Goal: Task Accomplishment & Management: Manage account settings

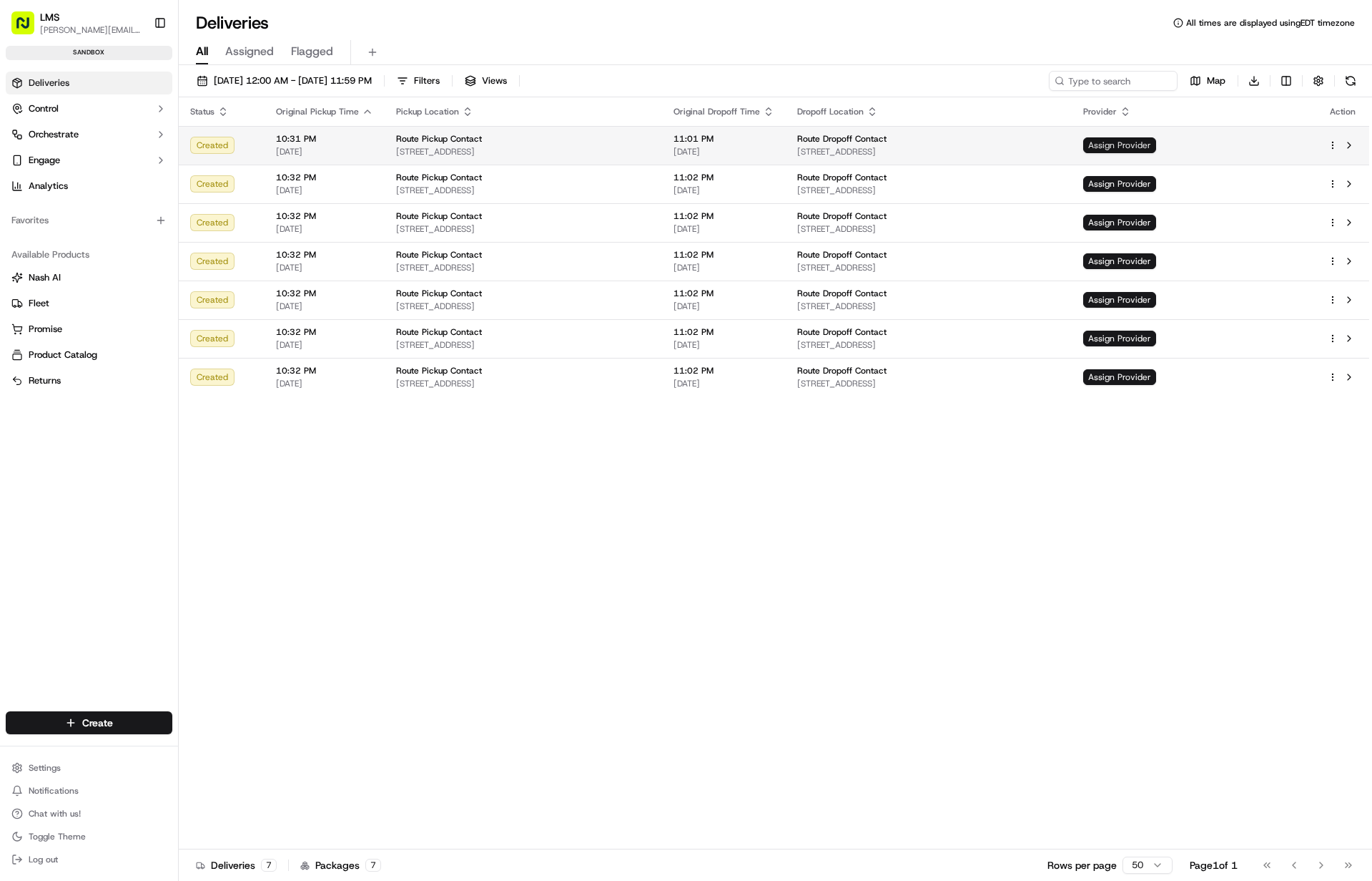
click at [1156, 149] on span "Assign Provider" at bounding box center [1120, 145] width 73 height 15
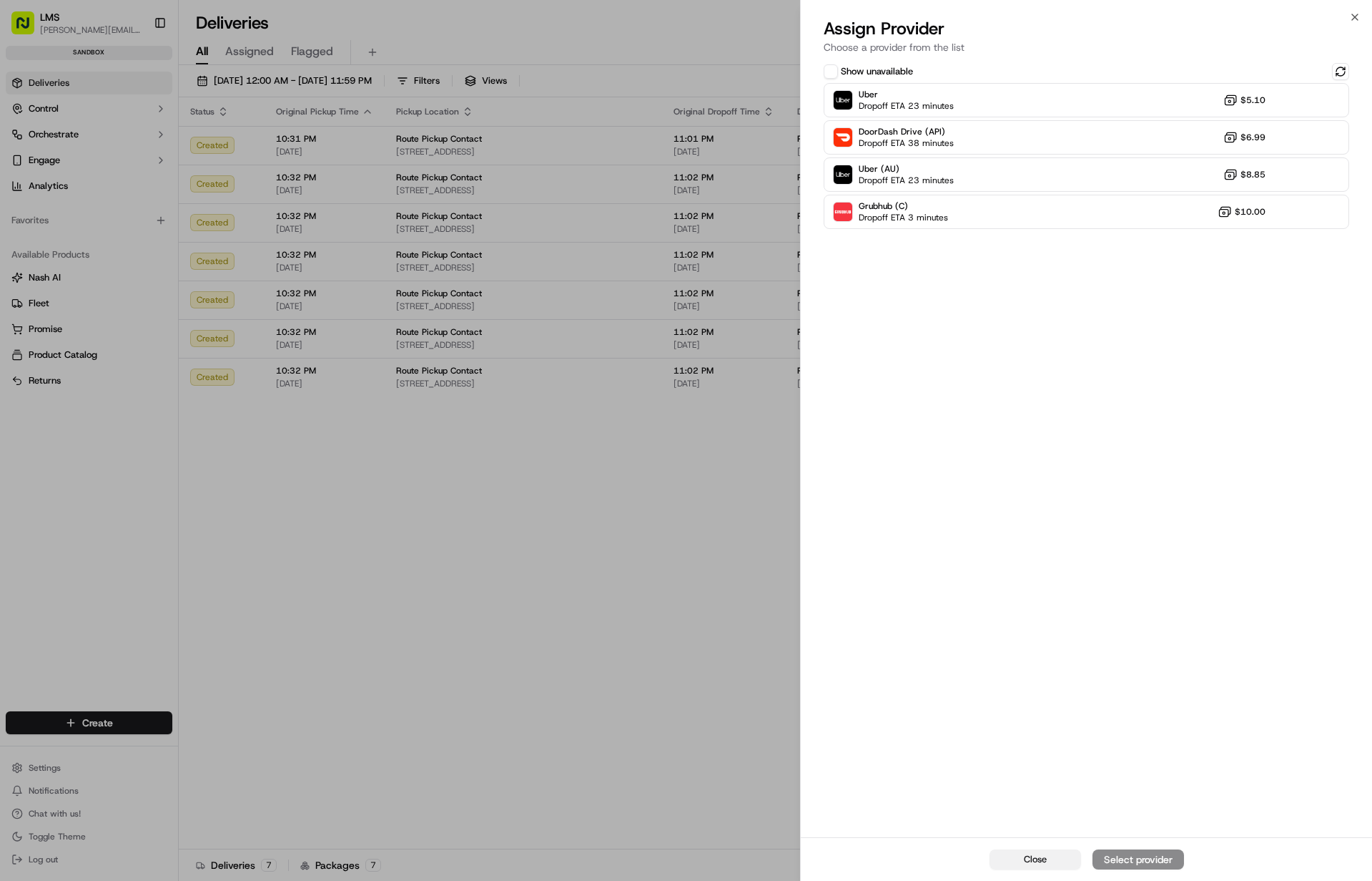
click at [1037, 866] on button "Close" at bounding box center [1035, 859] width 92 height 20
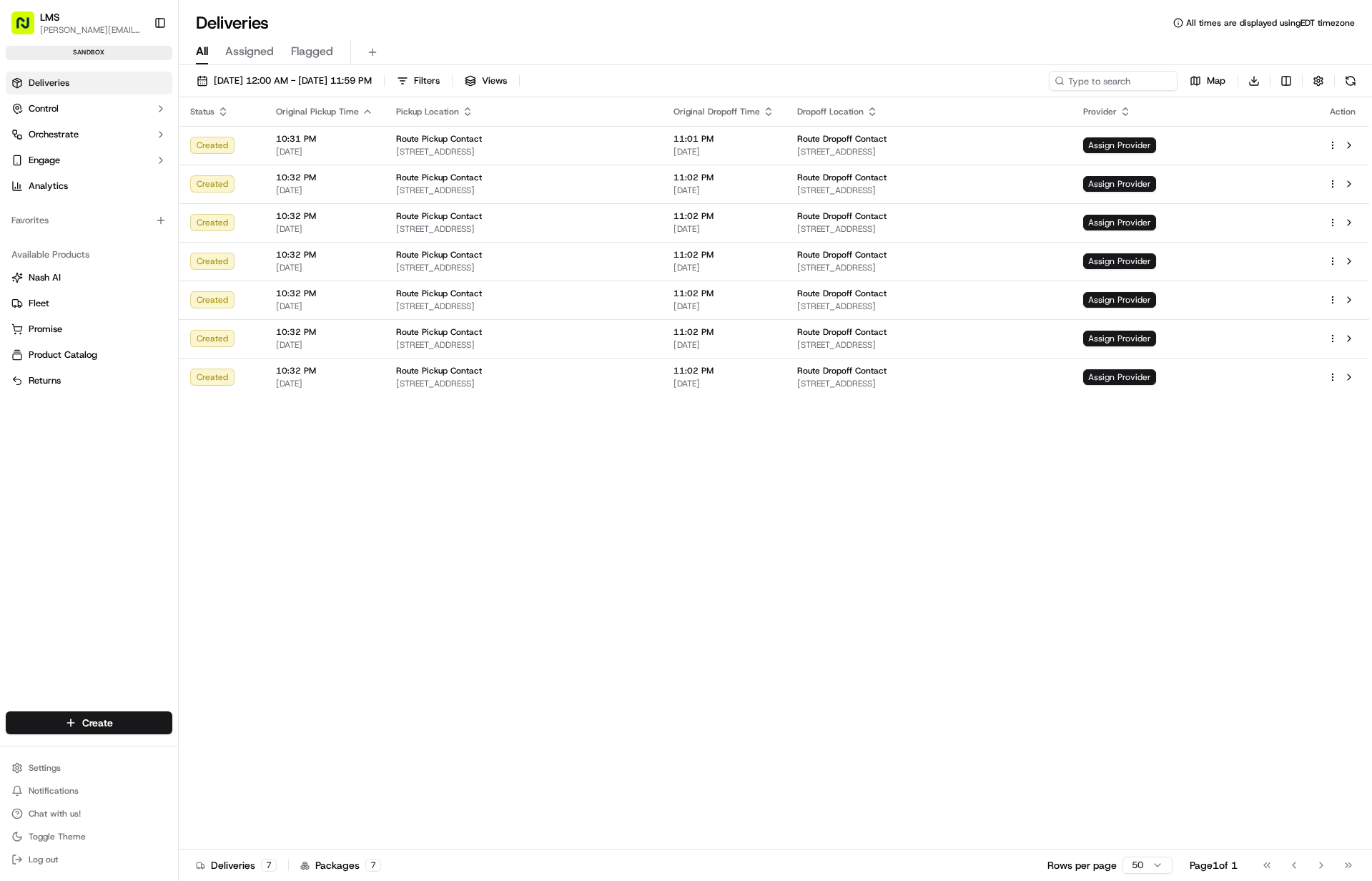
click at [38, 262] on div "Available Products" at bounding box center [89, 255] width 167 height 23
click at [64, 258] on div "Available Products" at bounding box center [89, 255] width 167 height 23
click at [81, 718] on html "LMS doug@lastmile.us Toggle Sidebar sandbox Deliveries Control Orchestrate Enga…" at bounding box center [686, 440] width 1372 height 881
click at [446, 565] on html "LMS doug@lastmile.us Toggle Sidebar sandbox Deliveries Control Orchestrate Enga…" at bounding box center [686, 440] width 1372 height 881
click at [49, 87] on span "Deliveries" at bounding box center [49, 82] width 41 height 13
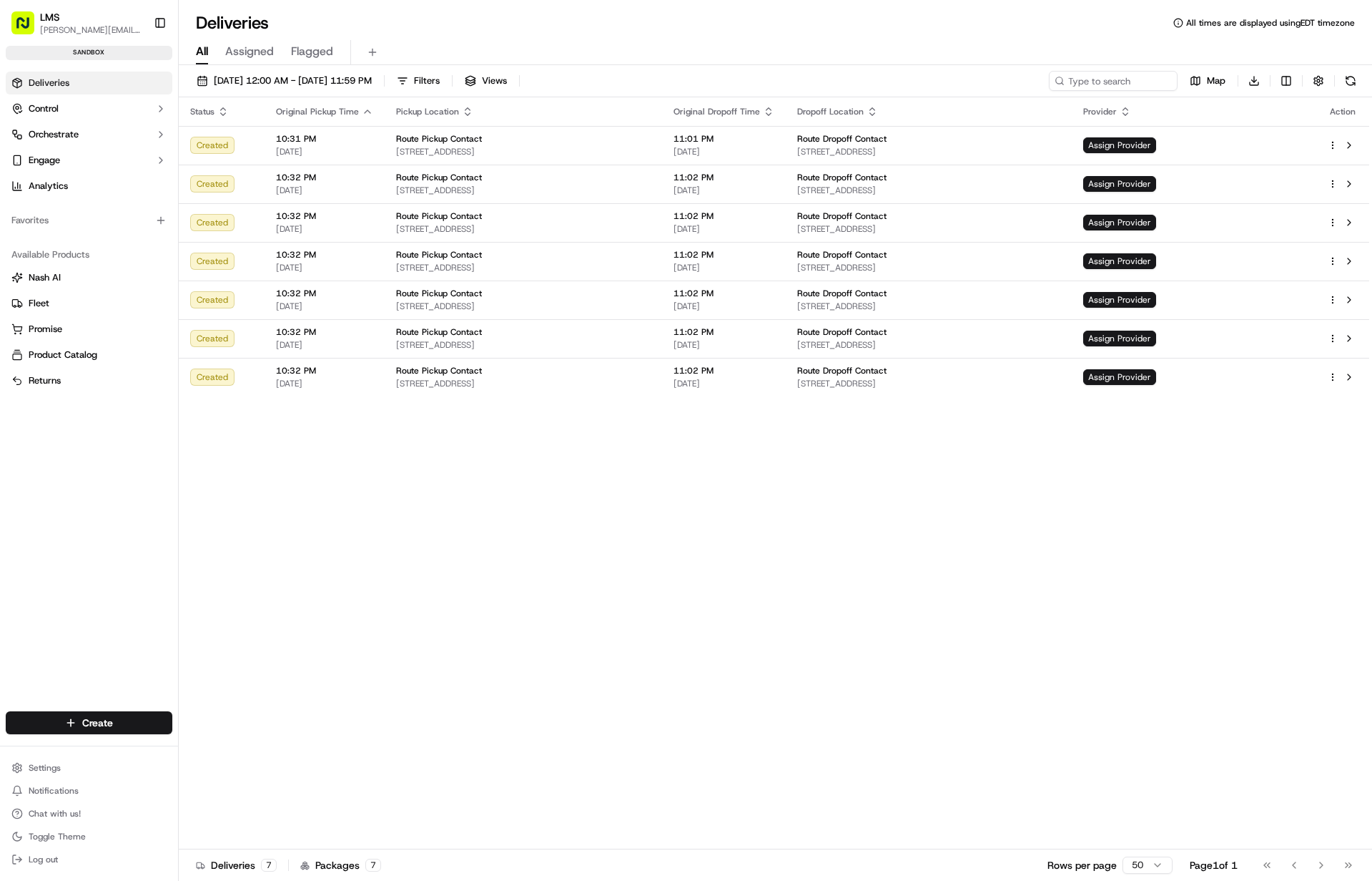
click at [54, 89] on link "Deliveries" at bounding box center [89, 83] width 167 height 23
click at [32, 111] on span "Control" at bounding box center [43, 108] width 30 height 13
click at [42, 133] on span "Providers" at bounding box center [48, 131] width 40 height 13
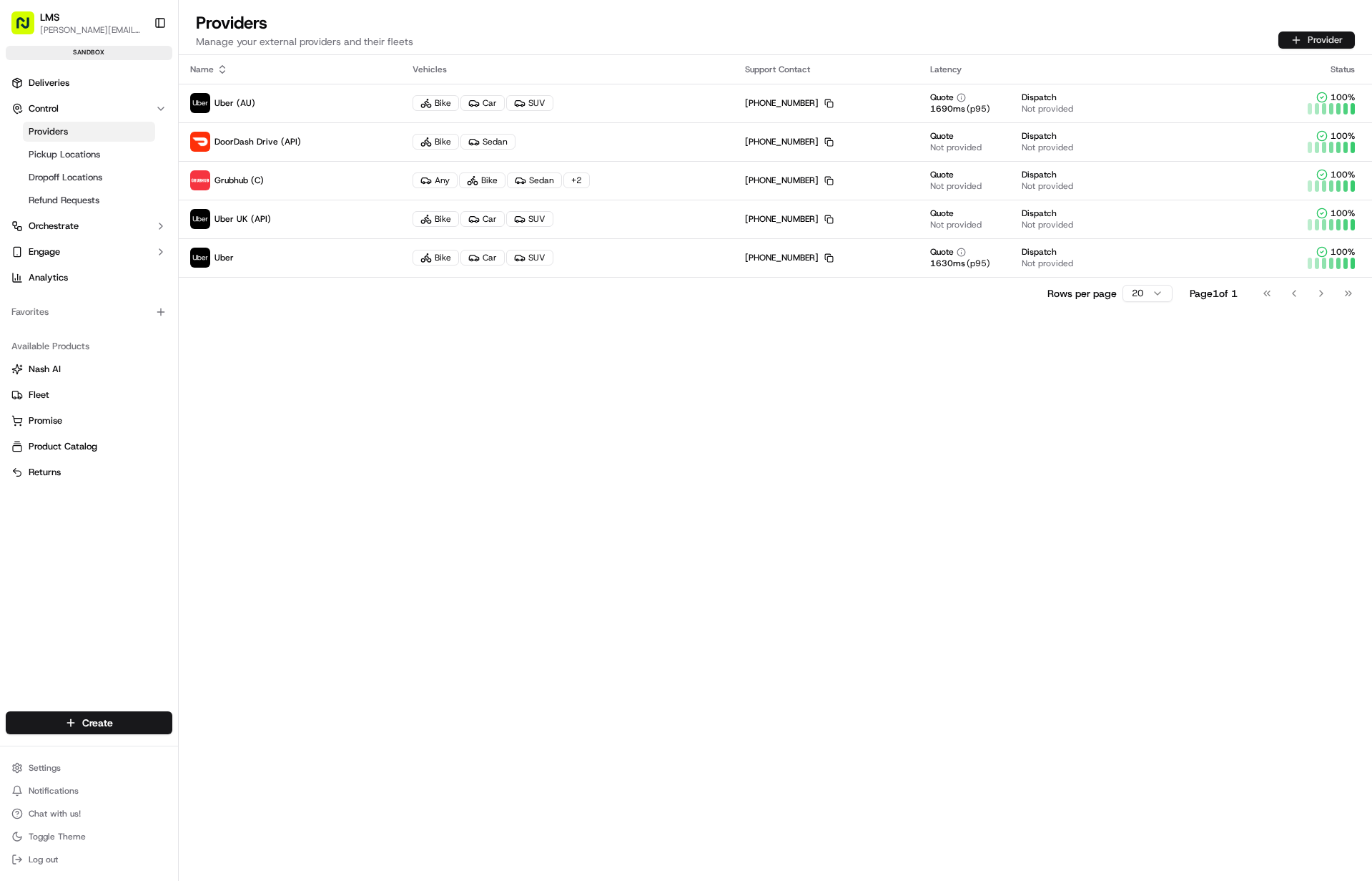
click at [1312, 33] on button "Provider" at bounding box center [1316, 41] width 76 height 17
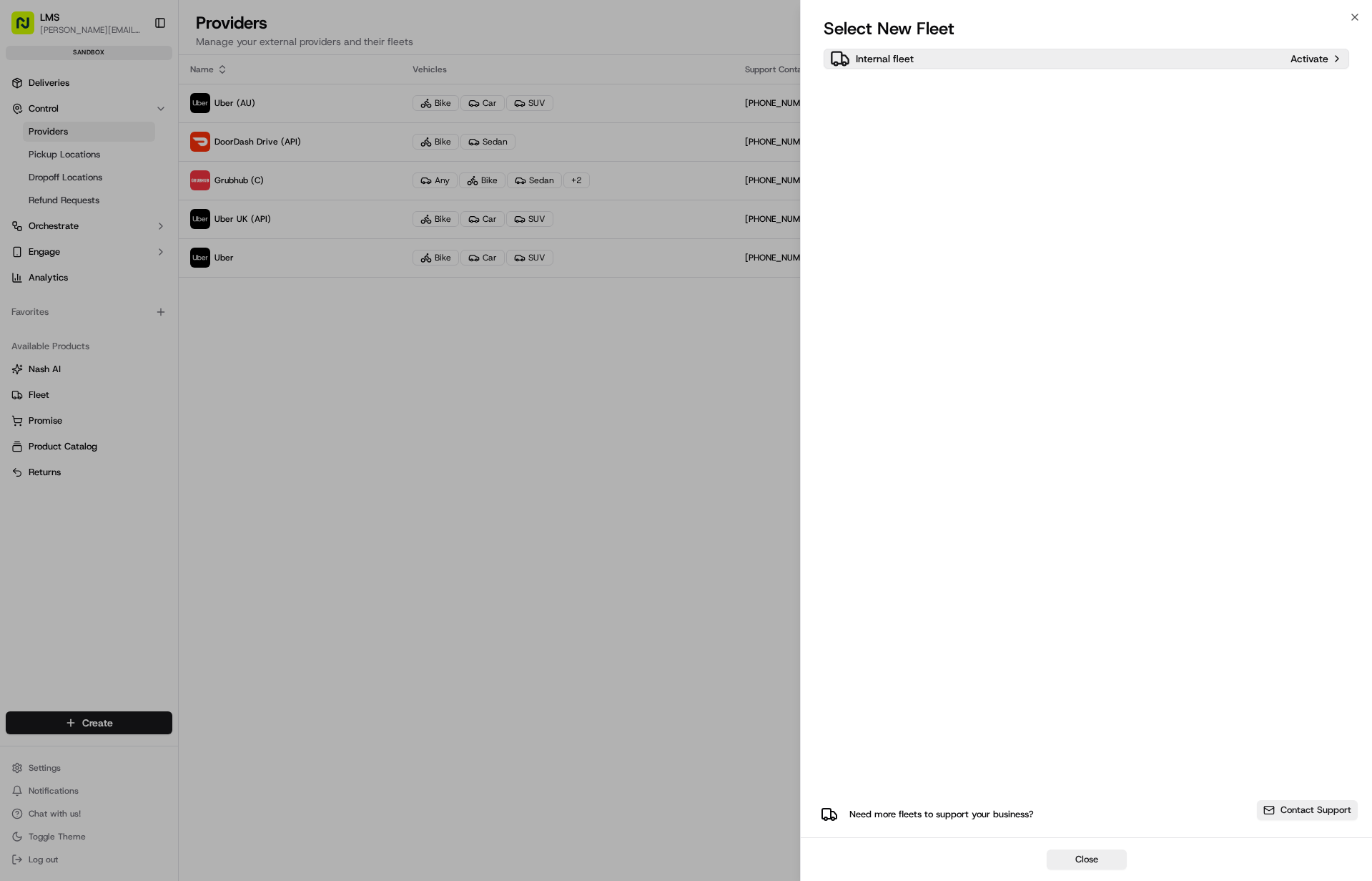
click at [1332, 57] on div "Activate" at bounding box center [1317, 58] width 52 height 7
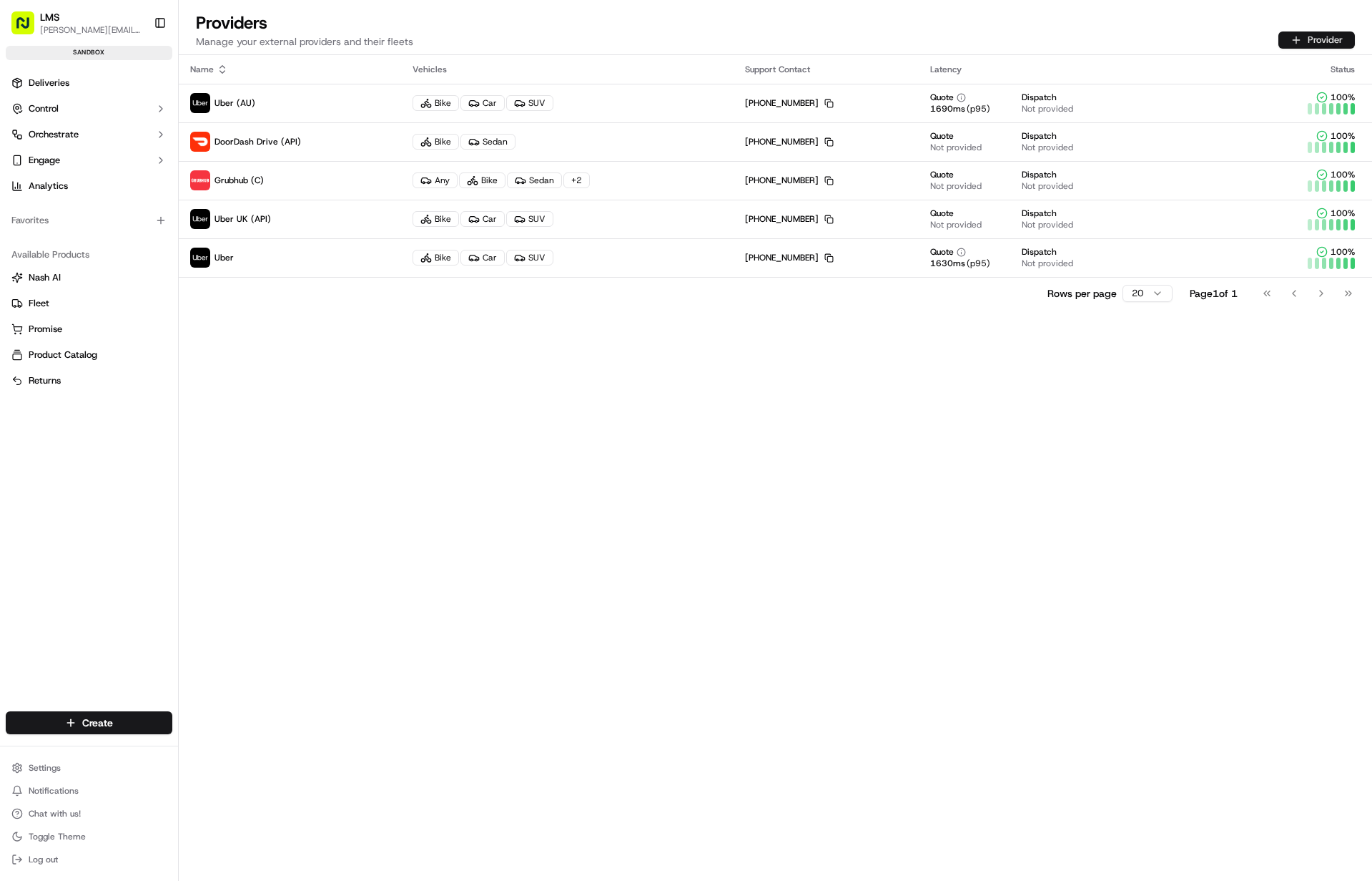
click at [1313, 38] on button "Provider" at bounding box center [1316, 41] width 76 height 17
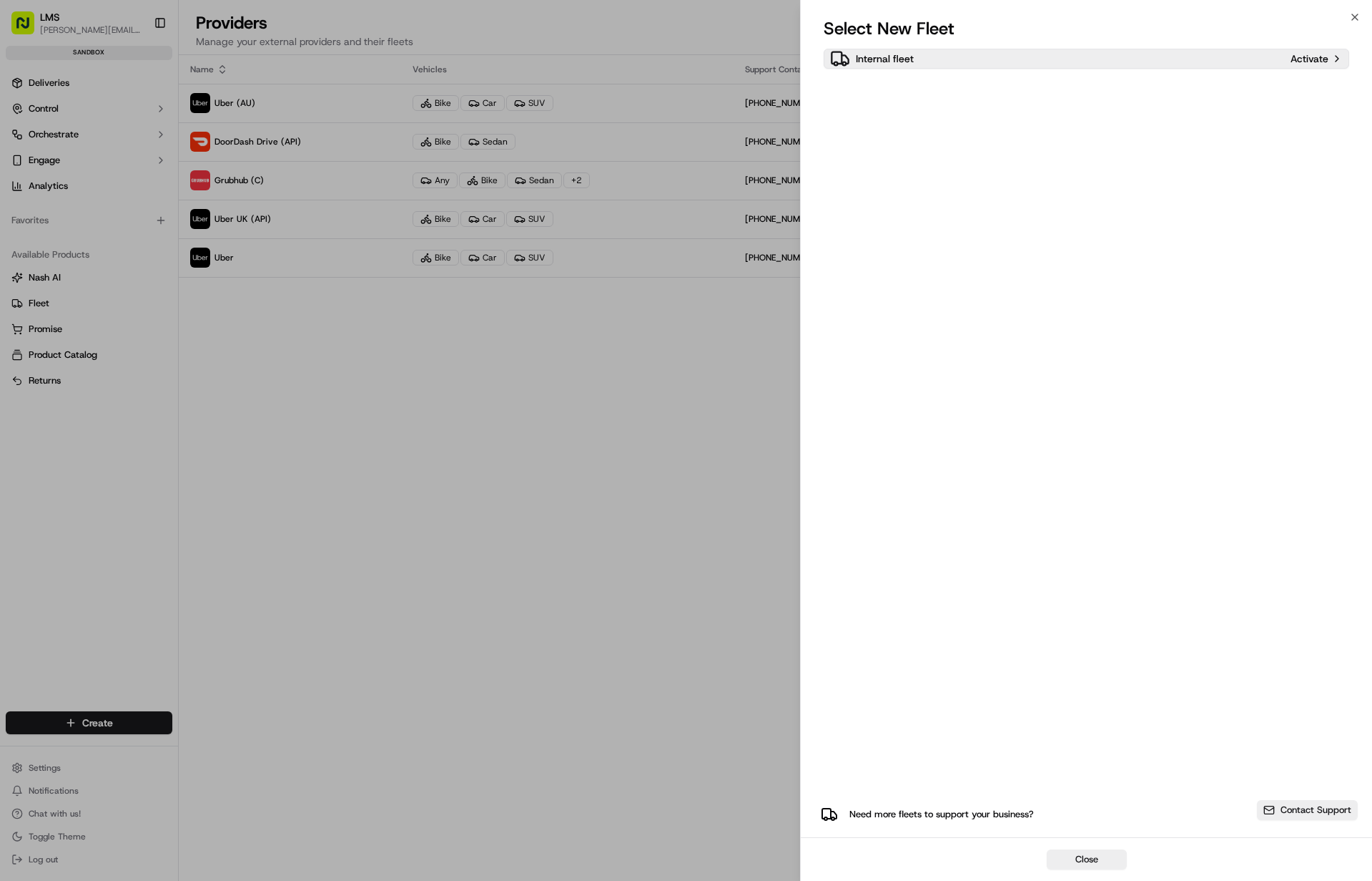
click at [1337, 56] on div "Activate" at bounding box center [1317, 58] width 52 height 7
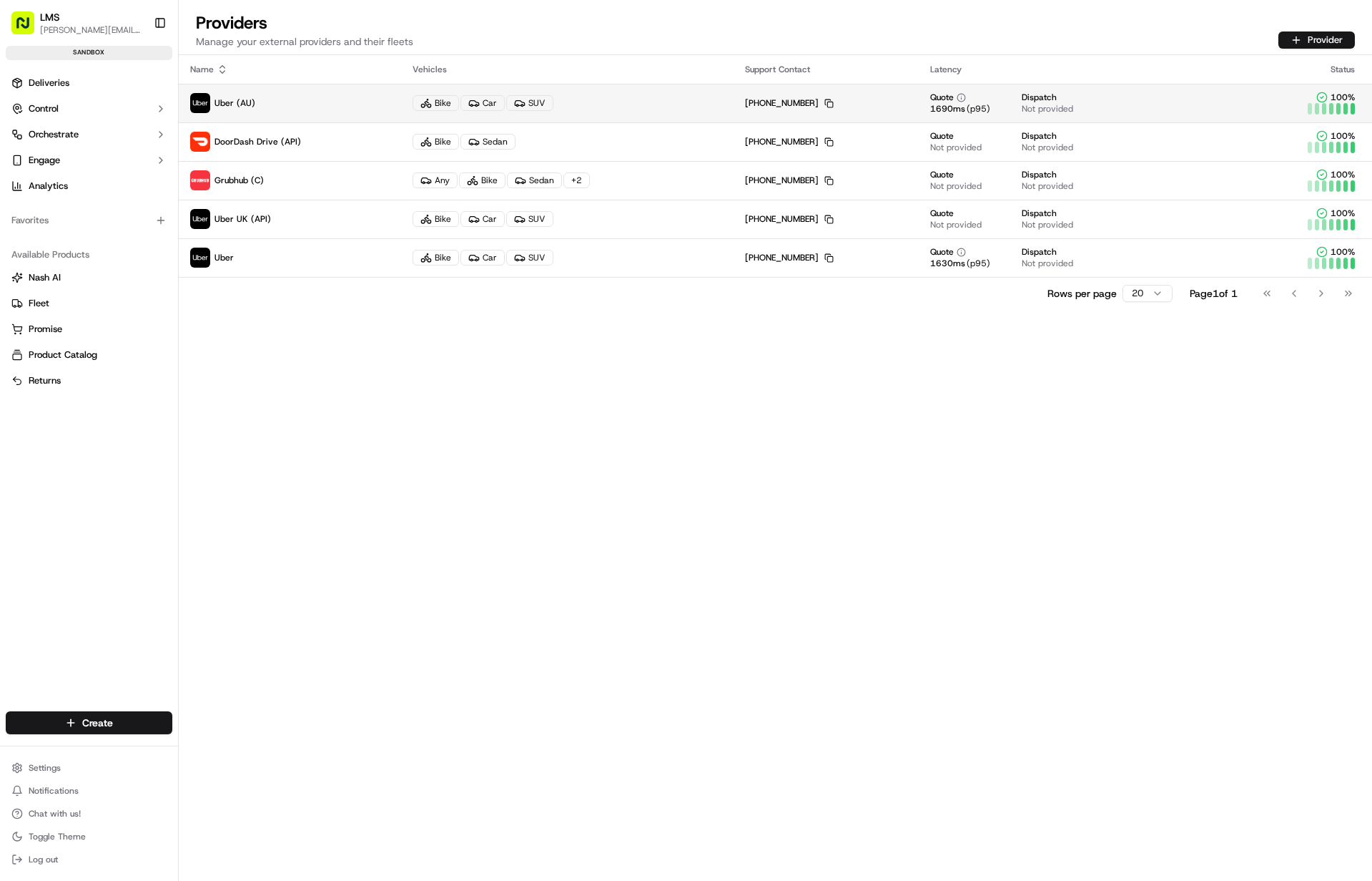
click at [1033, 103] on span "Not provided" at bounding box center [1047, 109] width 51 height 12
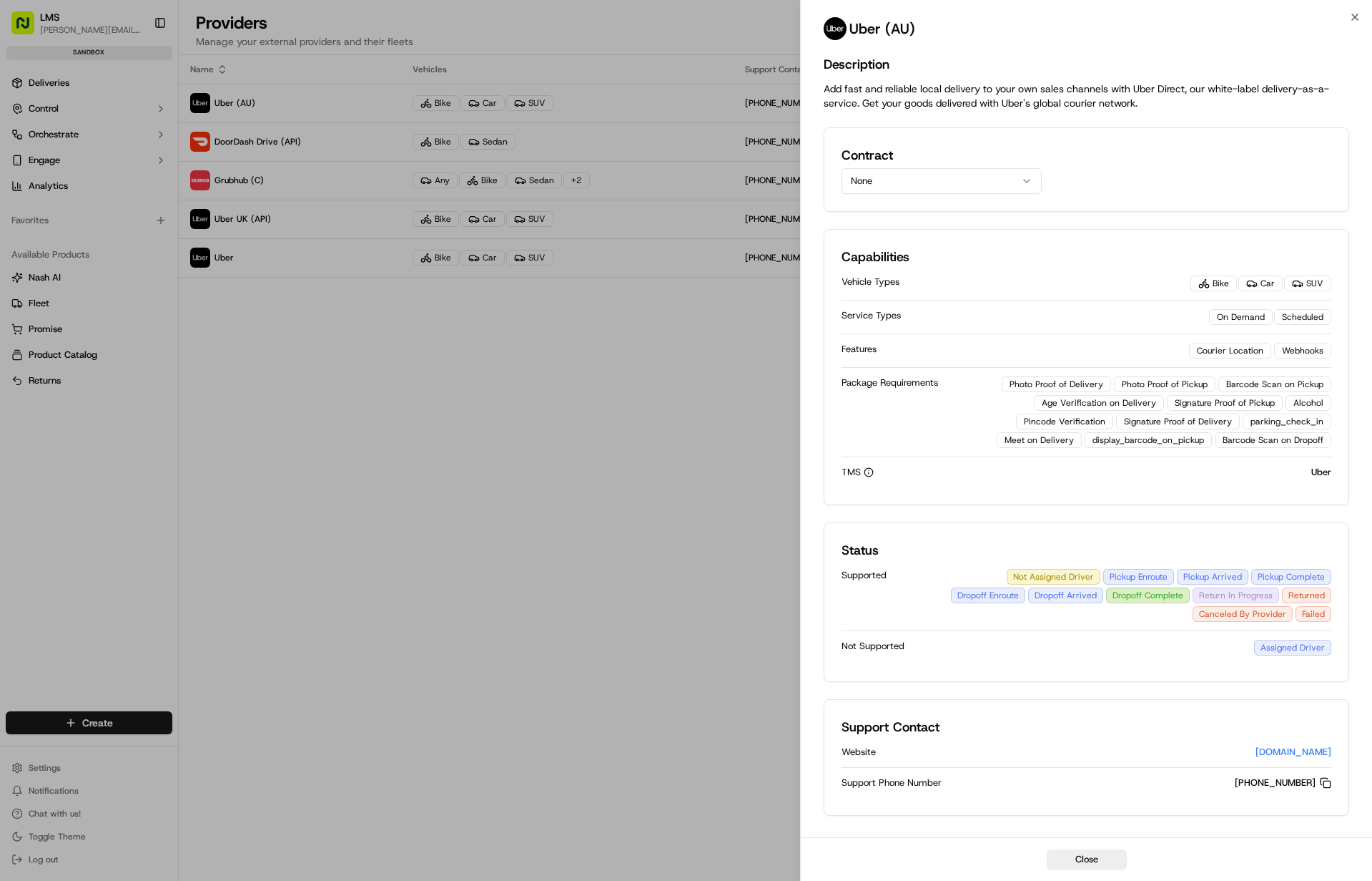
click at [861, 173] on button "None" at bounding box center [941, 181] width 200 height 26
click at [1294, 139] on div "Contract None" at bounding box center [1086, 169] width 525 height 84
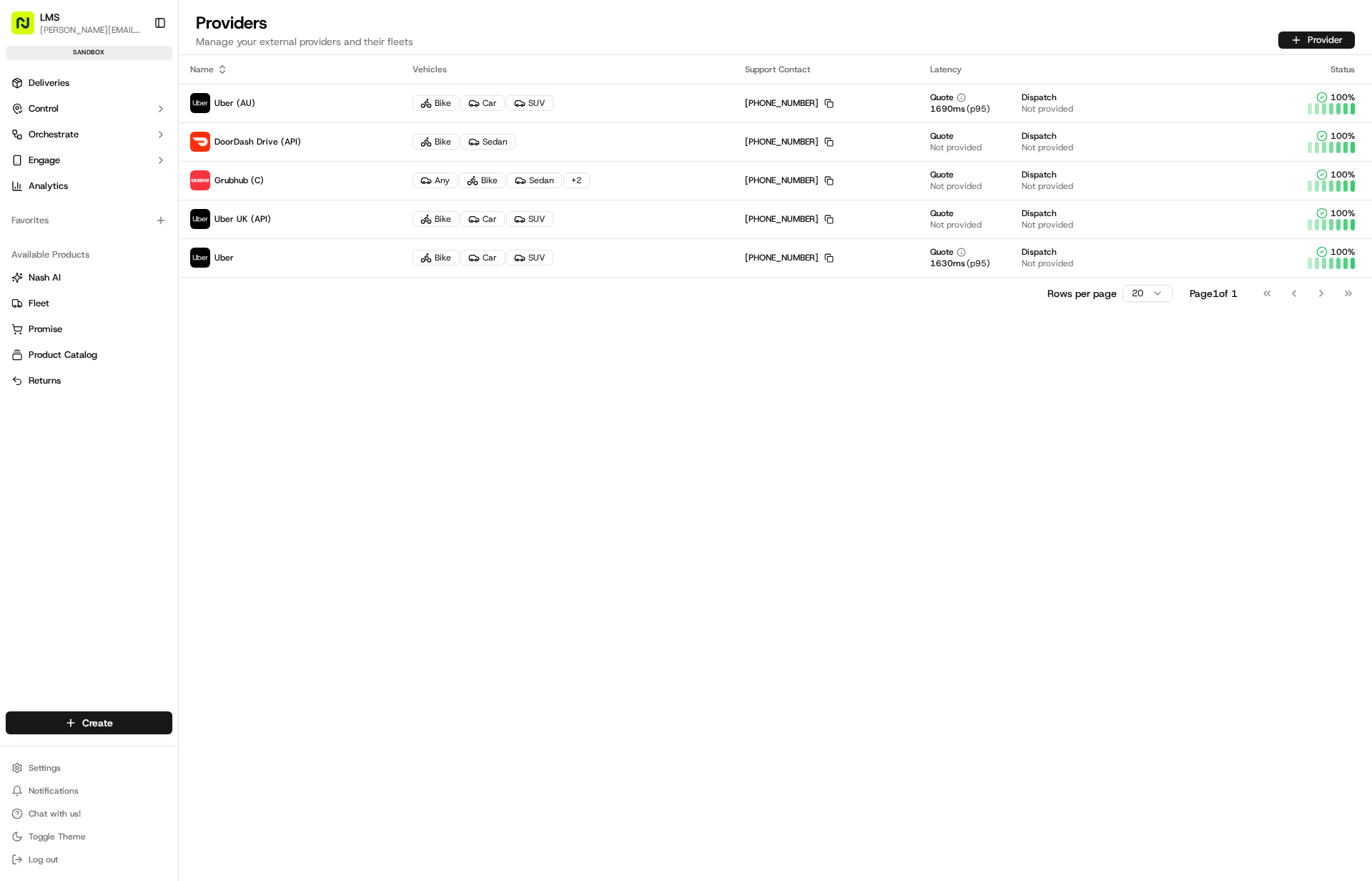
click at [1359, 66] on div "Status" at bounding box center [1306, 70] width 108 height 12
click at [51, 84] on span "Deliveries" at bounding box center [49, 82] width 41 height 13
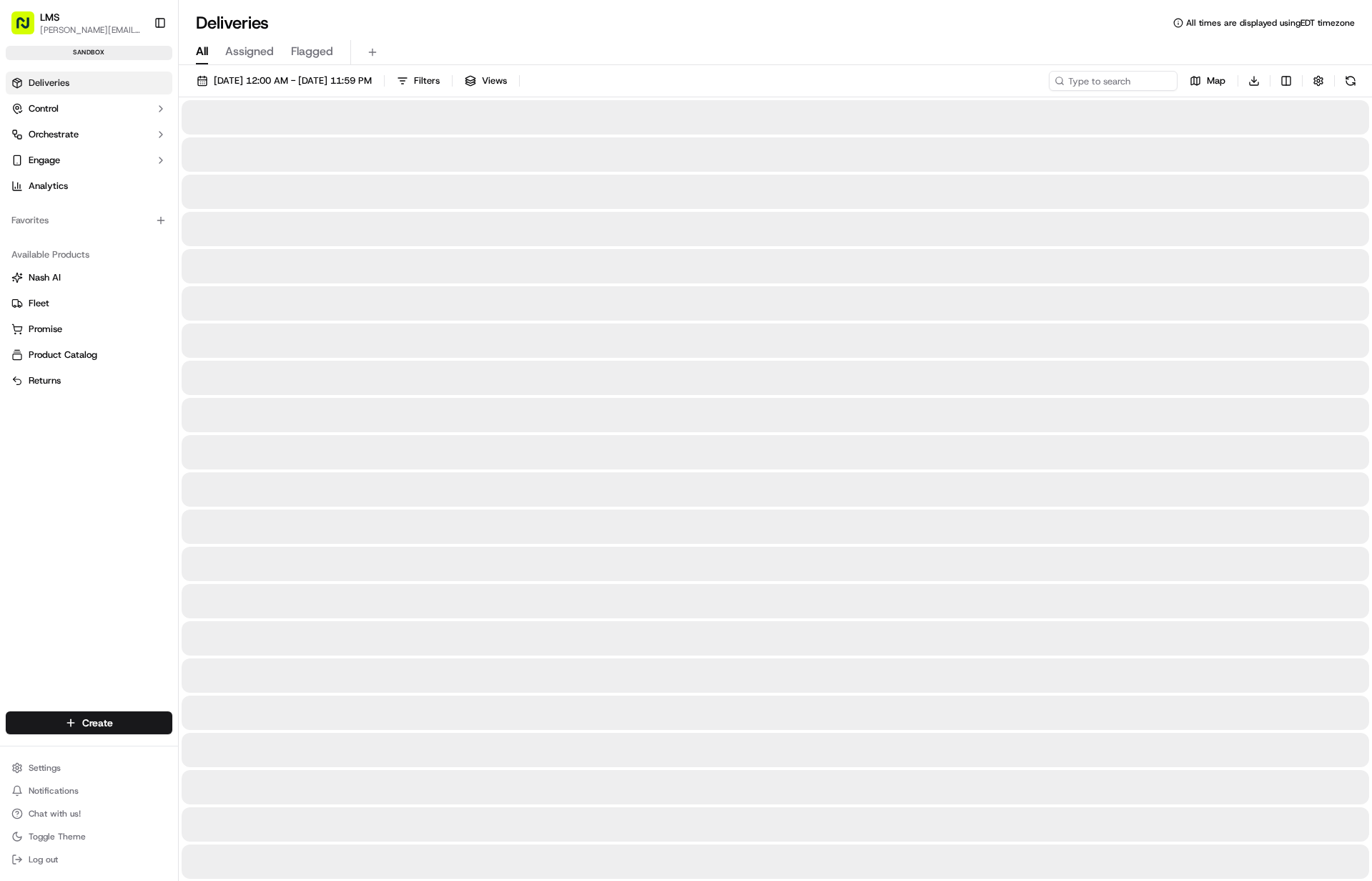
click at [51, 84] on span "Deliveries" at bounding box center [49, 82] width 41 height 13
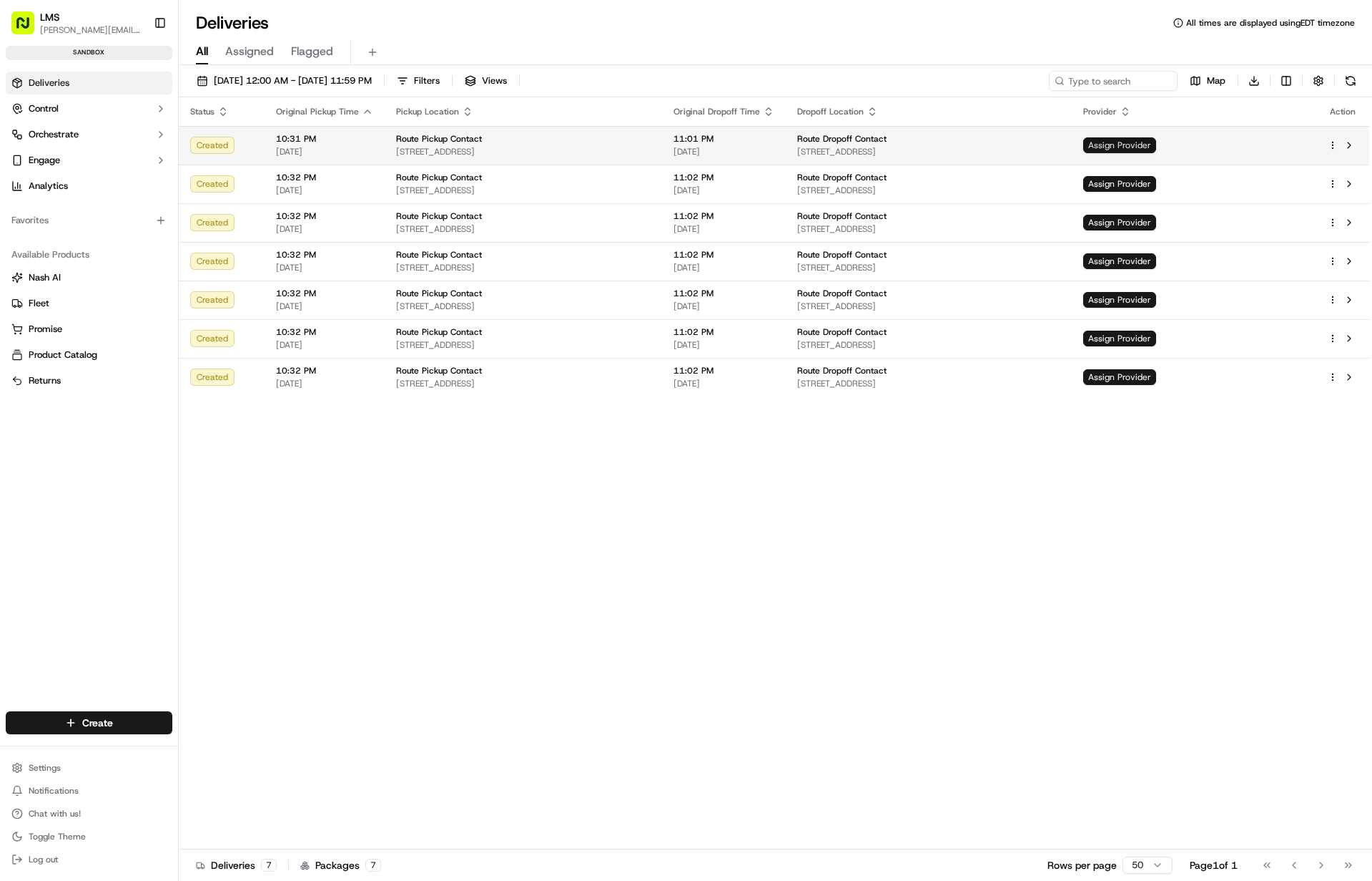
click at [1156, 141] on span "Assign Provider" at bounding box center [1120, 145] width 73 height 15
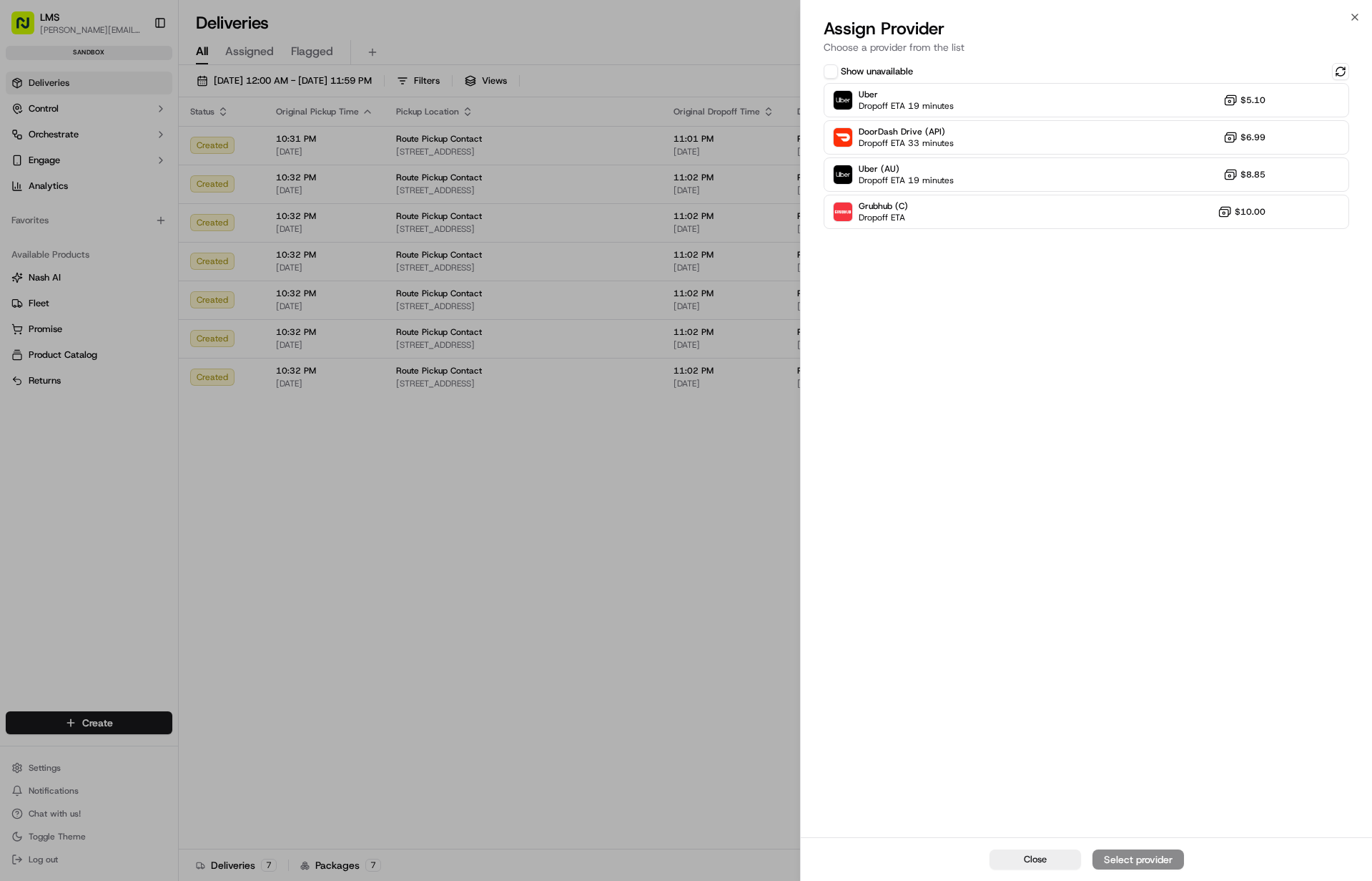
click at [830, 71] on button "Show unavailable" at bounding box center [830, 71] width 14 height 14
click at [1340, 70] on button at bounding box center [1341, 71] width 17 height 17
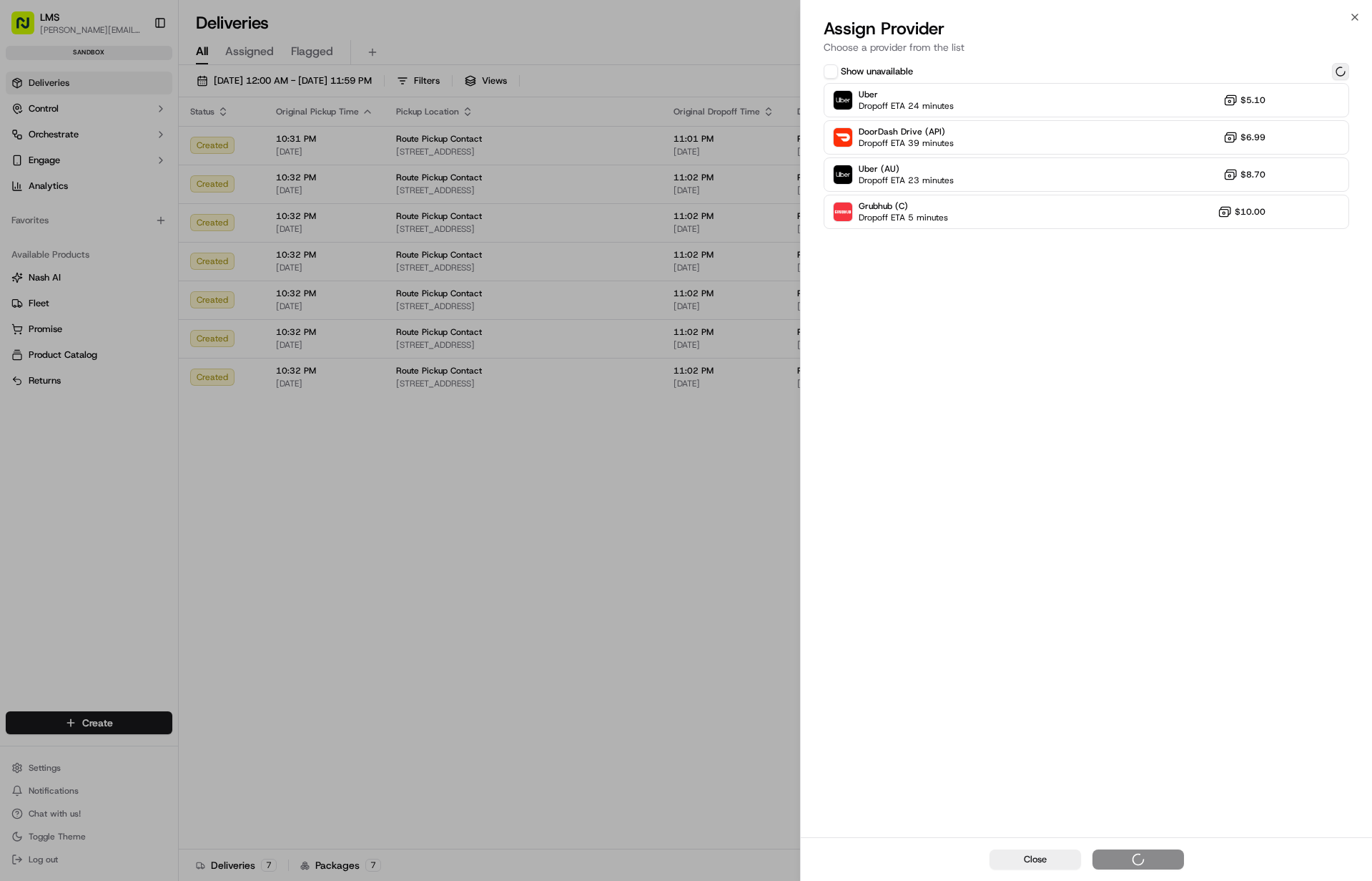
click at [1340, 70] on button at bounding box center [1341, 71] width 17 height 17
click at [1356, 13] on icon "button" at bounding box center [1355, 17] width 12 height 12
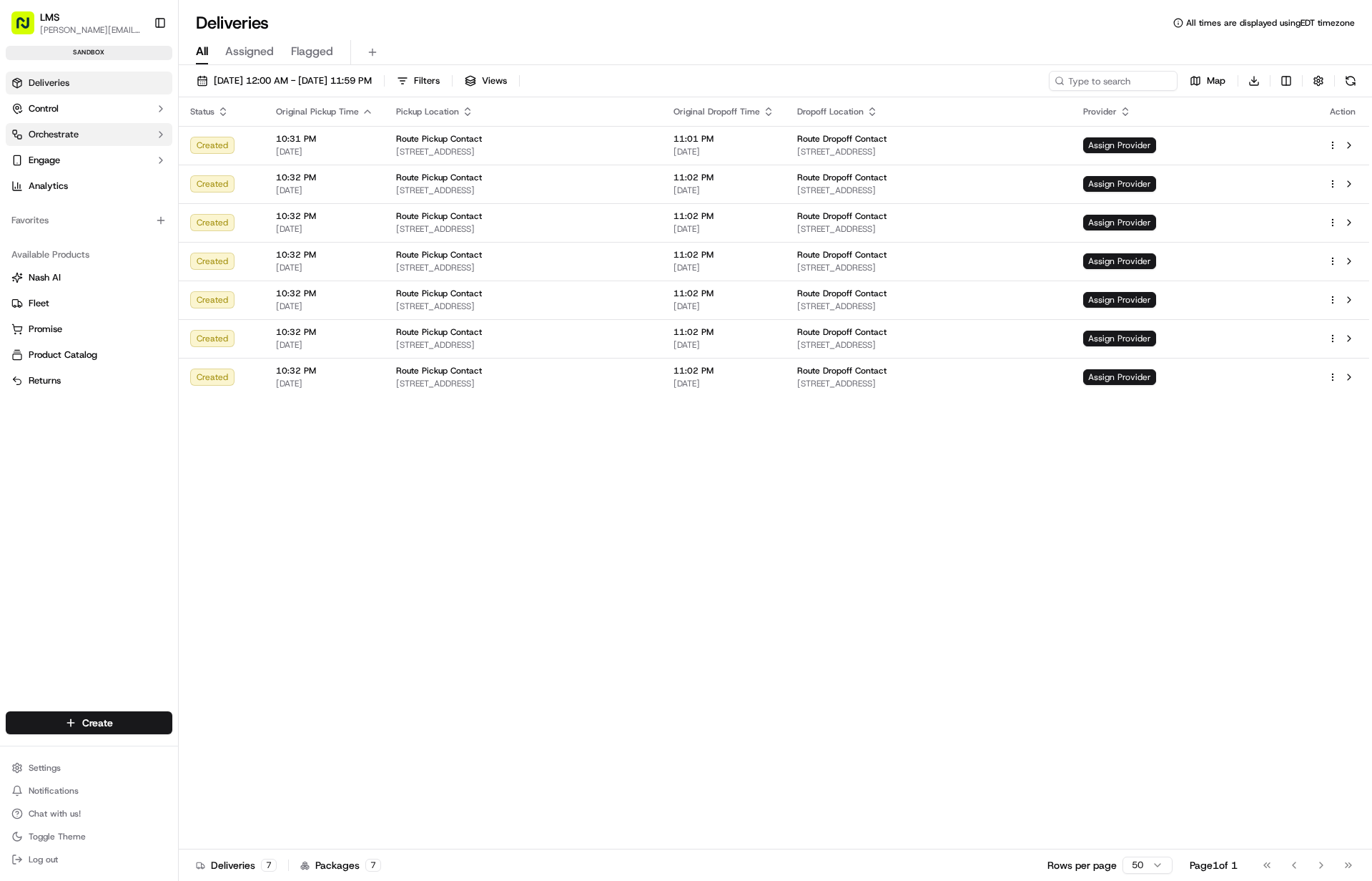
click at [51, 133] on span "Orchestrate" at bounding box center [54, 134] width 50 height 13
click at [53, 182] on span "Dispatch Strategies" at bounding box center [70, 180] width 84 height 13
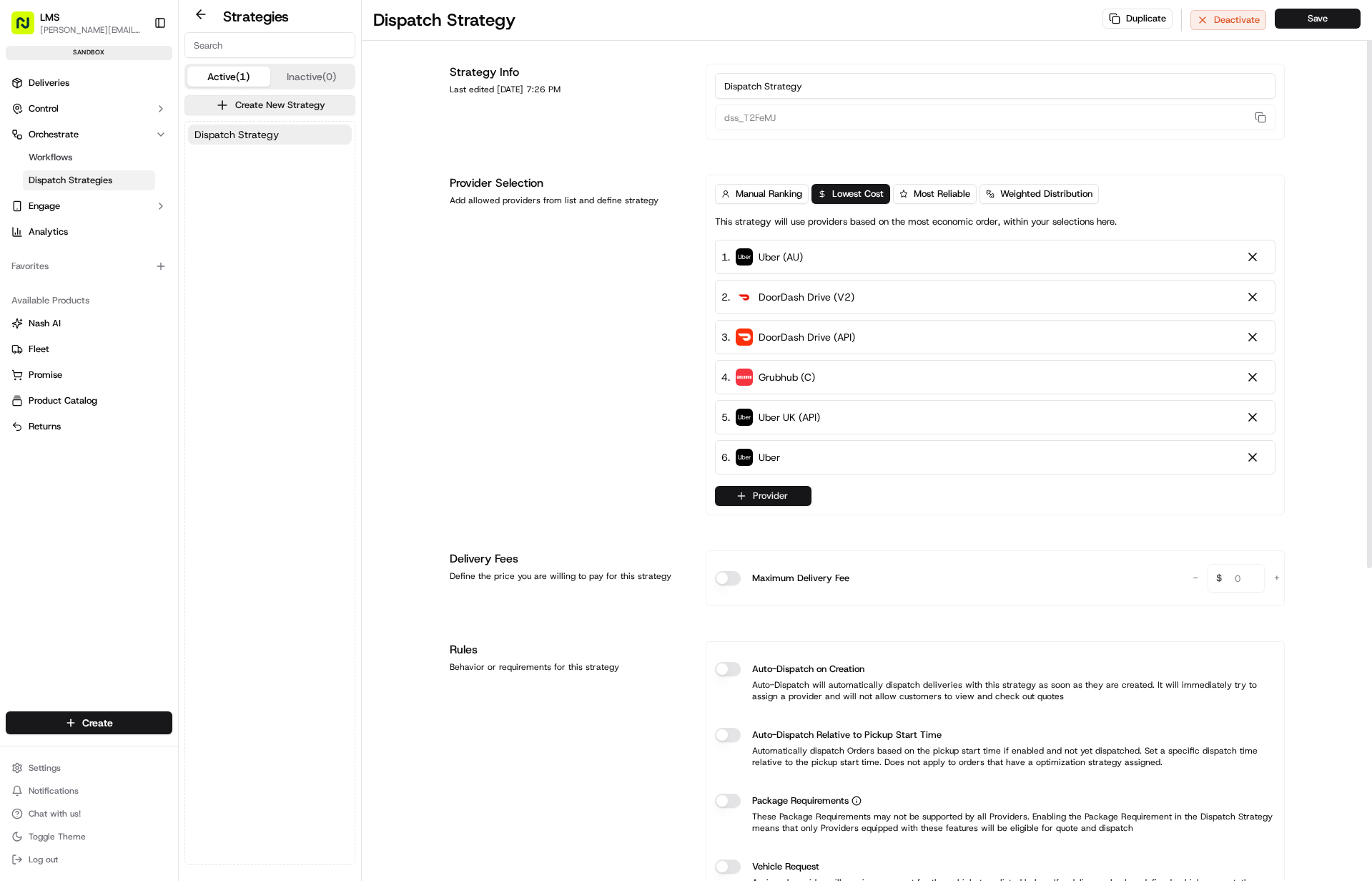
click at [769, 501] on button "Provider" at bounding box center [764, 496] width 97 height 20
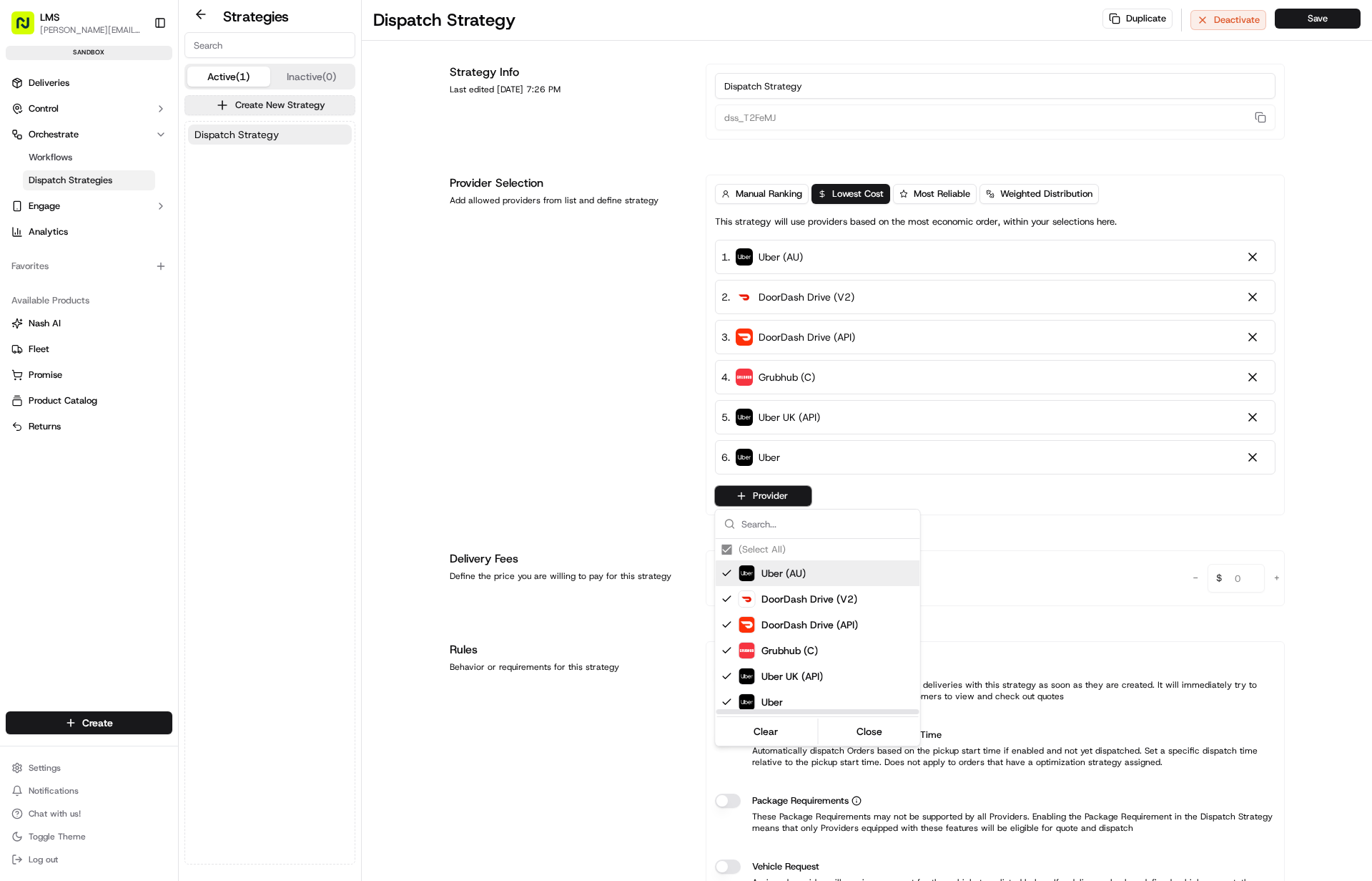
click at [726, 545] on div "(Select All)" at bounding box center [844, 550] width 258 height 21
click at [726, 546] on div "(Select All)" at bounding box center [844, 550] width 258 height 21
click at [572, 351] on html "LMS doug@lastmile.us Toggle Sidebar sandbox Deliveries Control Orchestrate Work…" at bounding box center [686, 440] width 1372 height 881
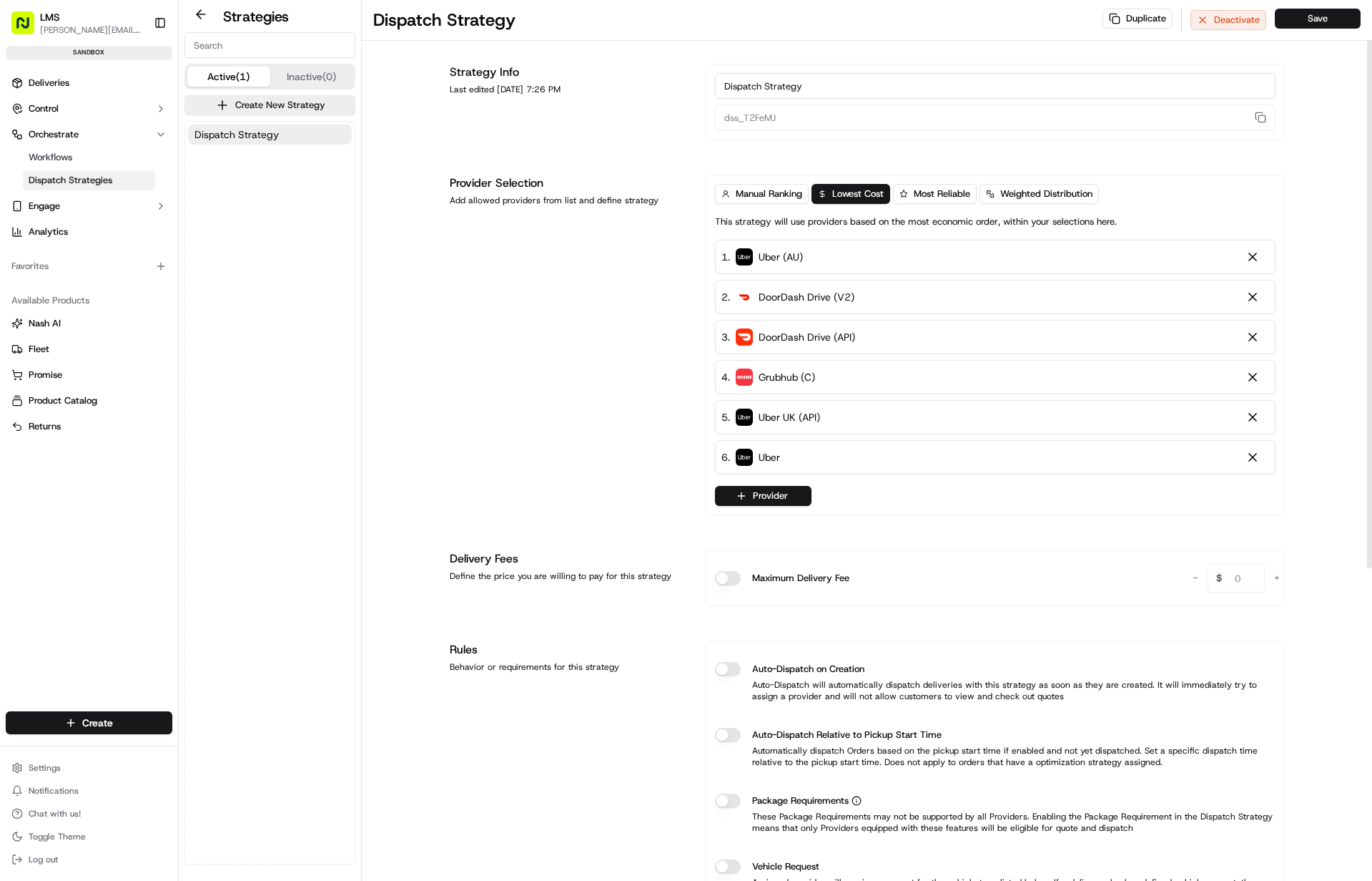
click at [723, 179] on div "Manual Ranking Lowest Cost Most Reliable Weighted Distribution This strategy wi…" at bounding box center [995, 345] width 579 height 340
click at [763, 193] on span "Manual Ranking" at bounding box center [769, 193] width 67 height 13
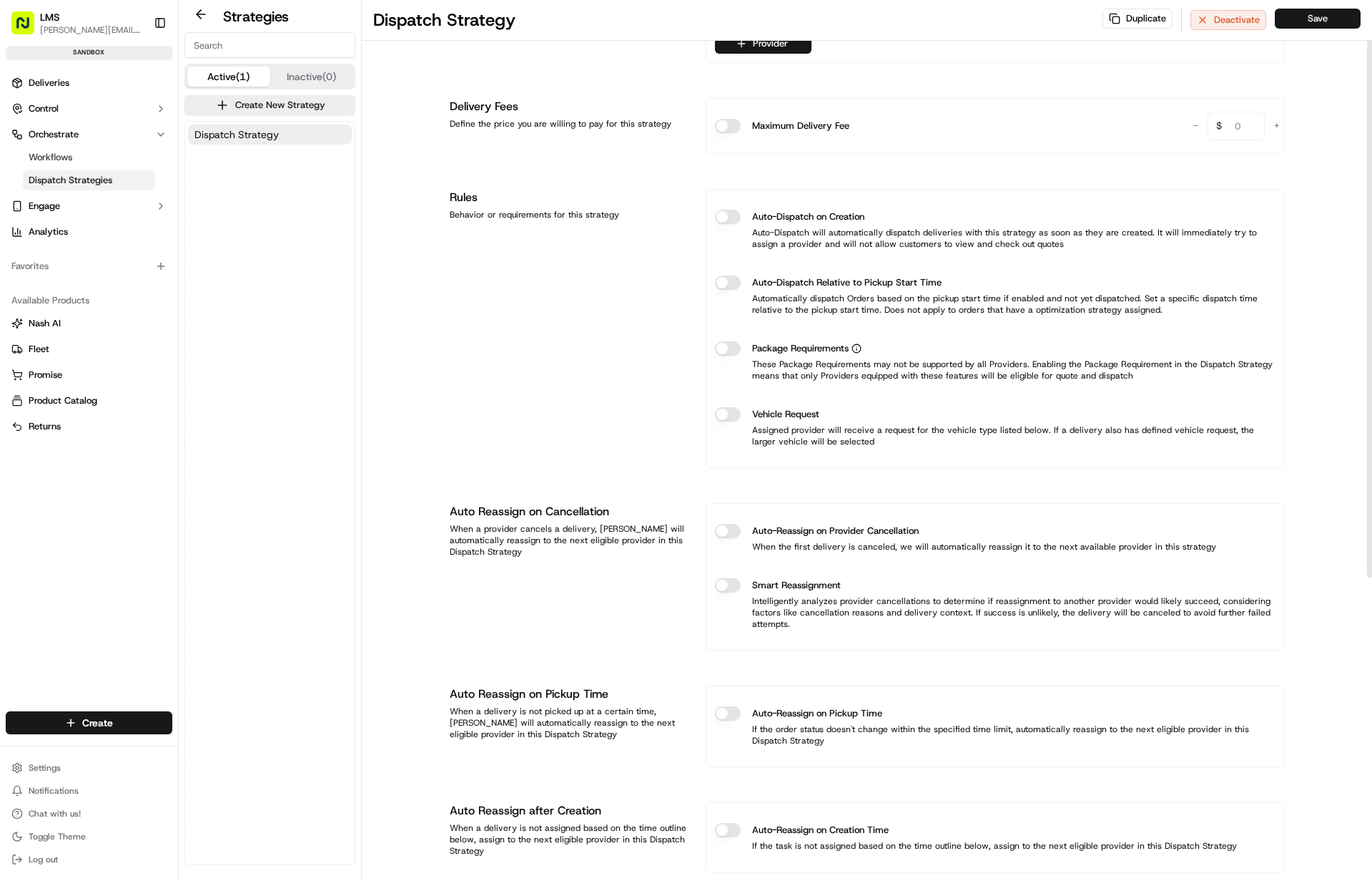
scroll to position [484, 0]
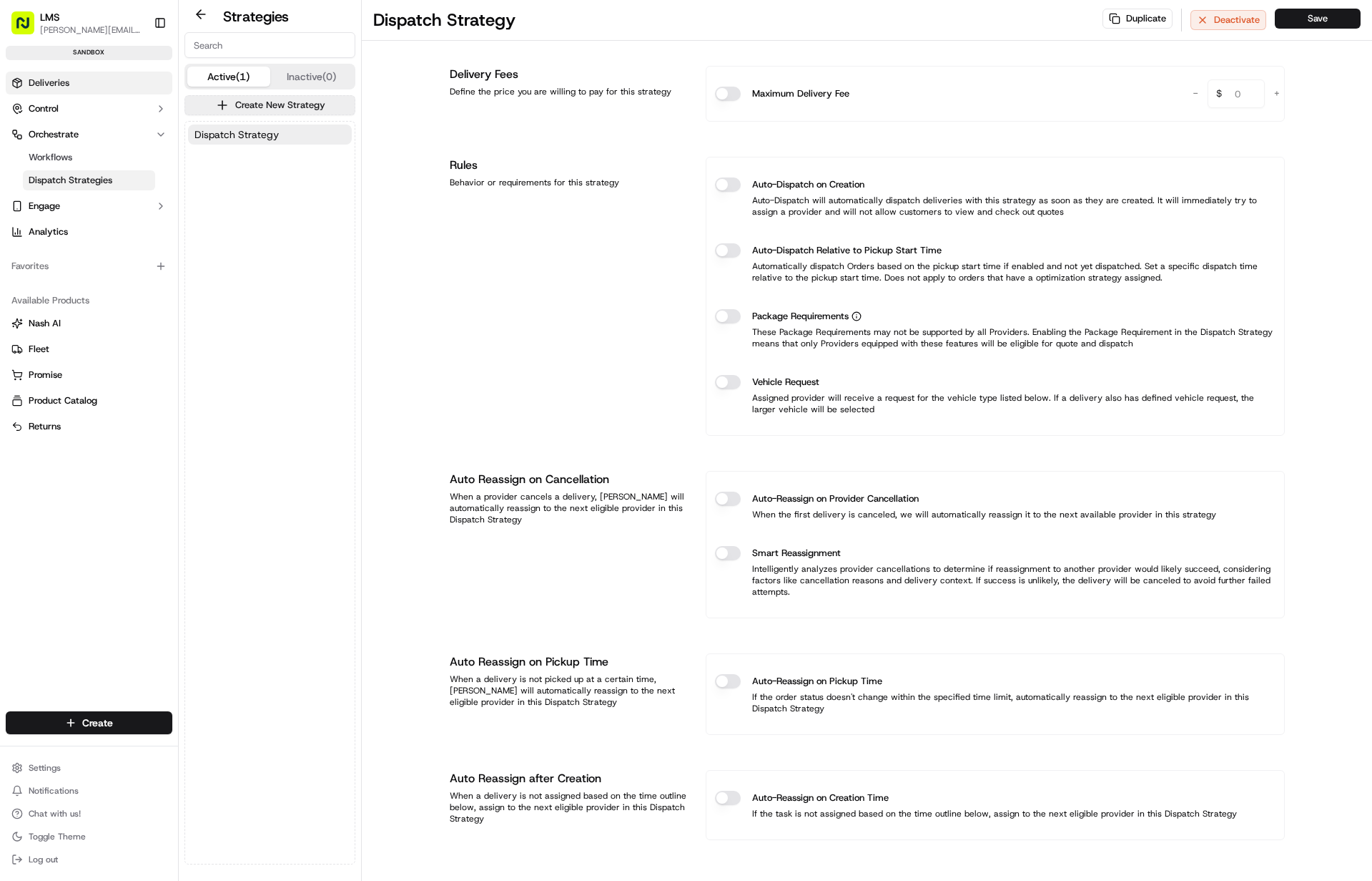
click at [69, 76] on link "Deliveries" at bounding box center [89, 83] width 167 height 23
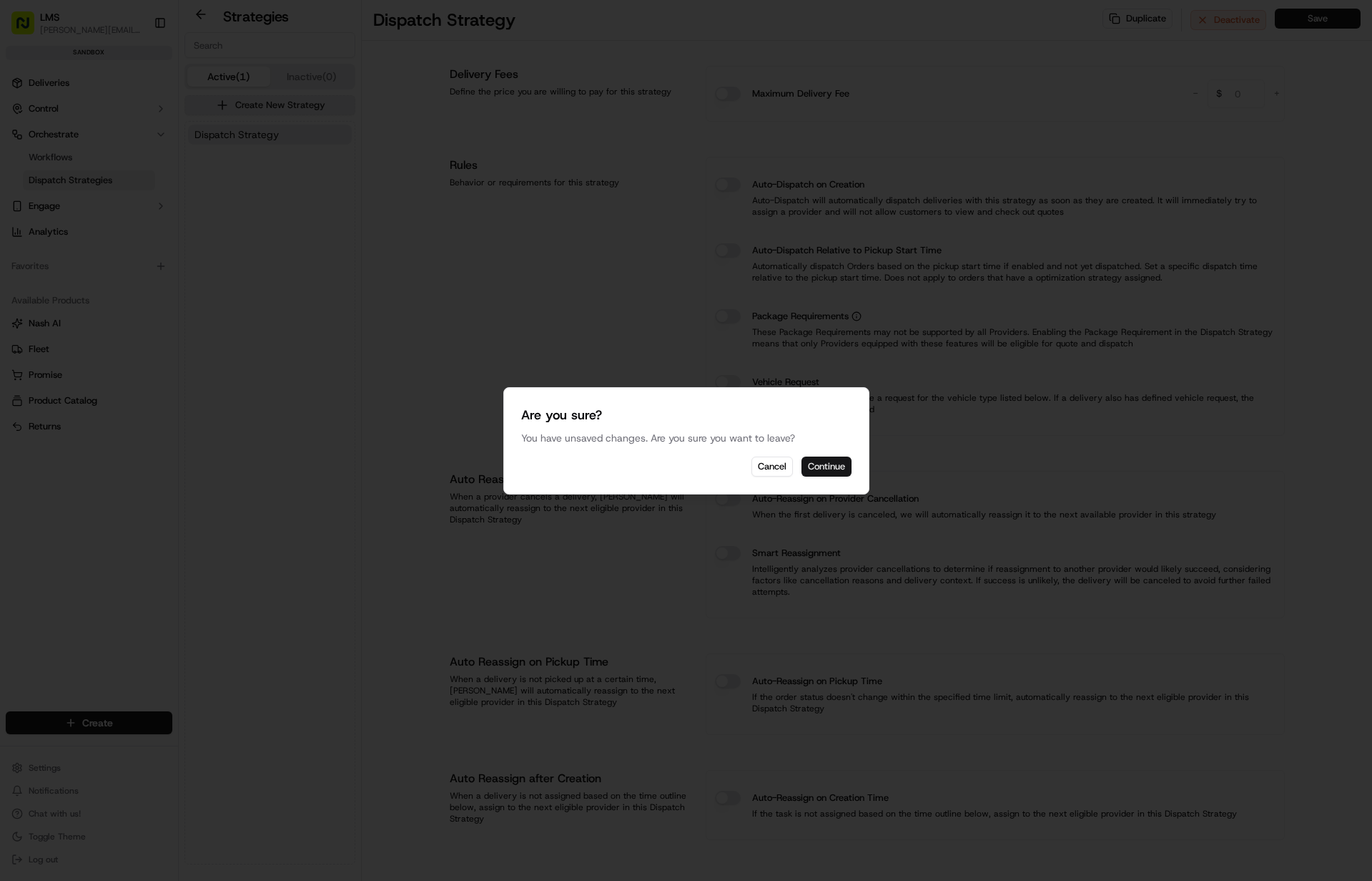
click at [835, 469] on button "Continue" at bounding box center [826, 466] width 50 height 20
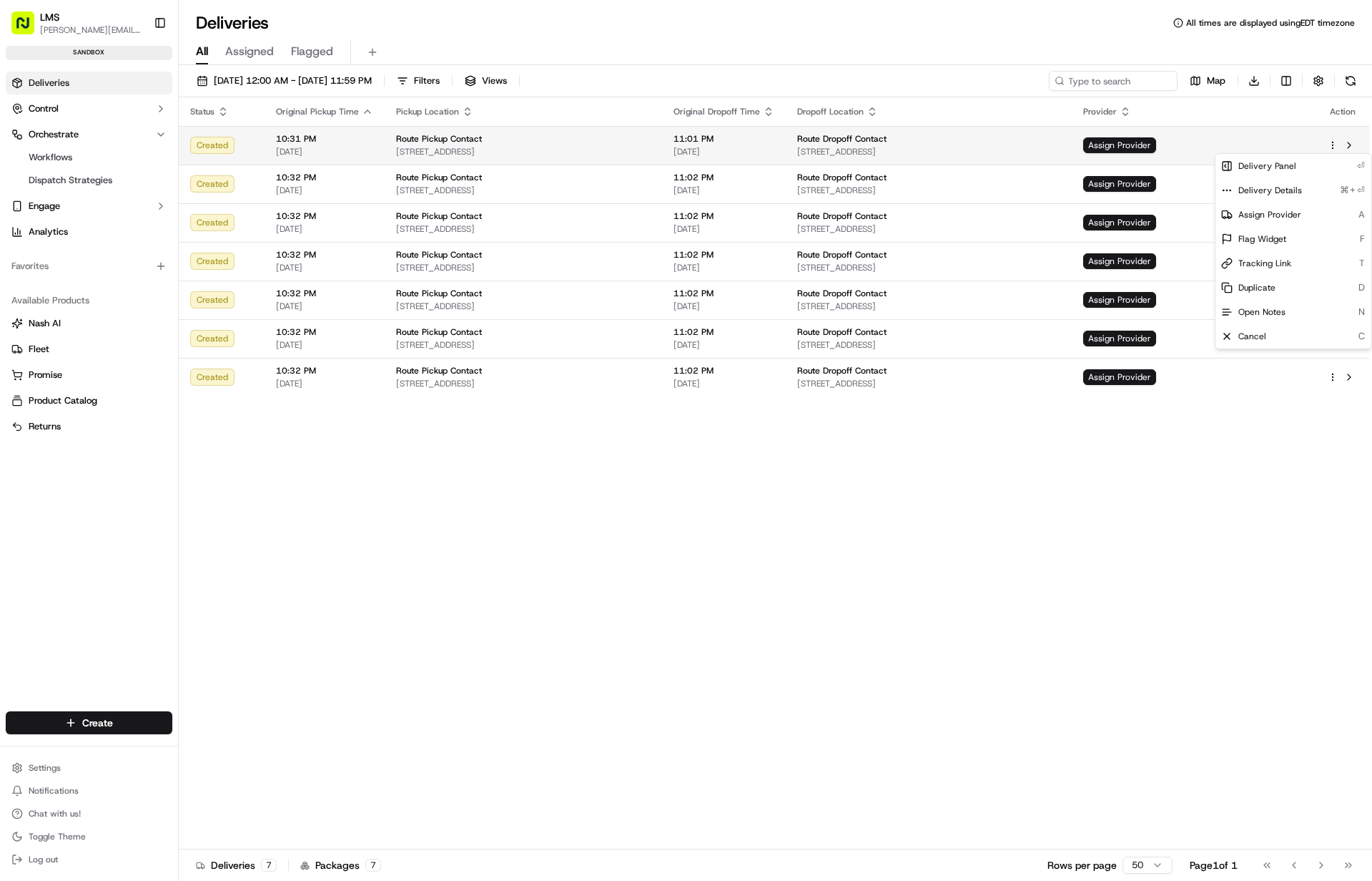
click at [1332, 140] on html "LMS doug@lastmile.us Toggle Sidebar sandbox Deliveries Control Orchestrate Work…" at bounding box center [686, 440] width 1372 height 881
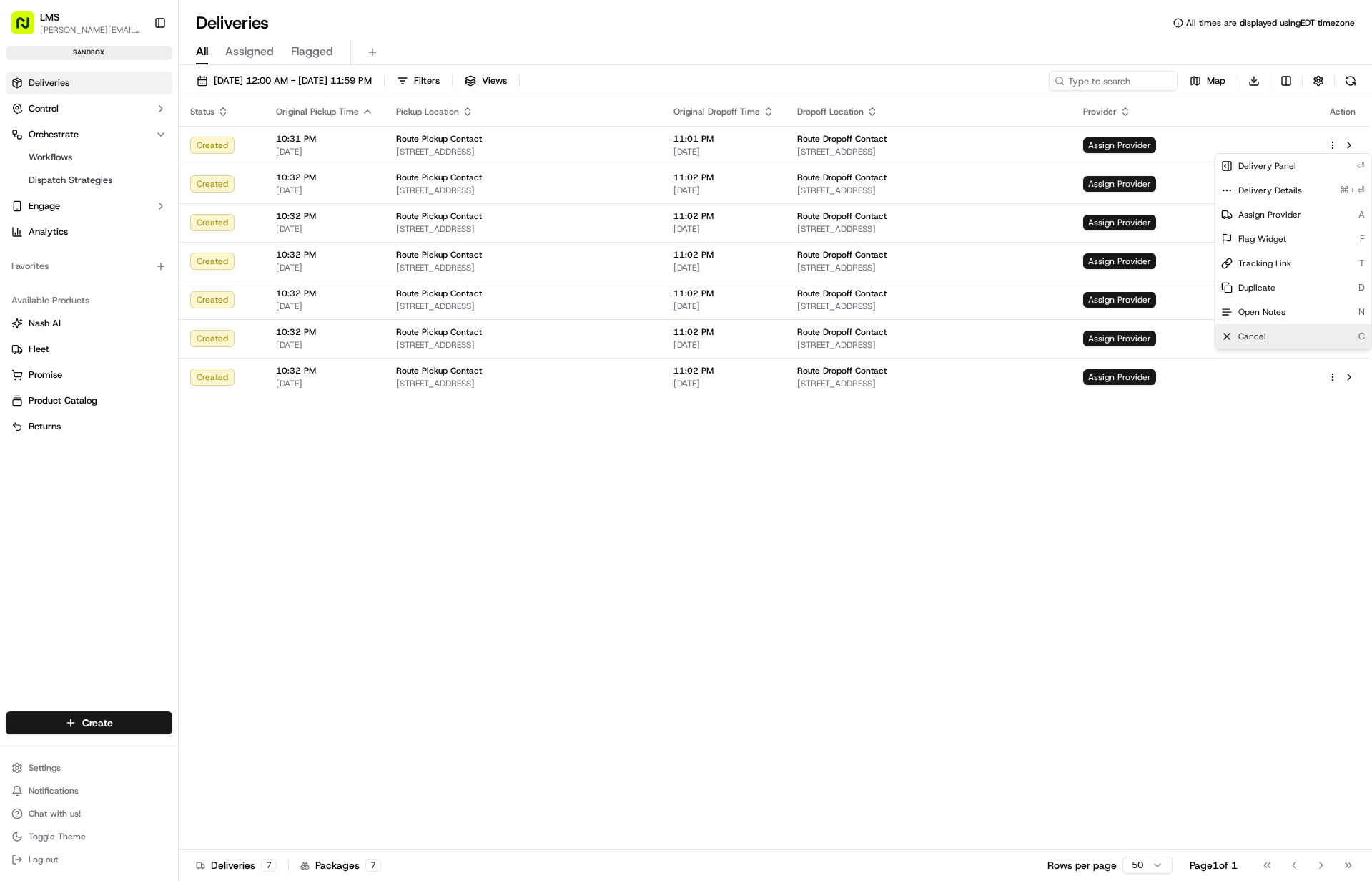
click at [1251, 333] on span "Cancel" at bounding box center [1252, 336] width 28 height 12
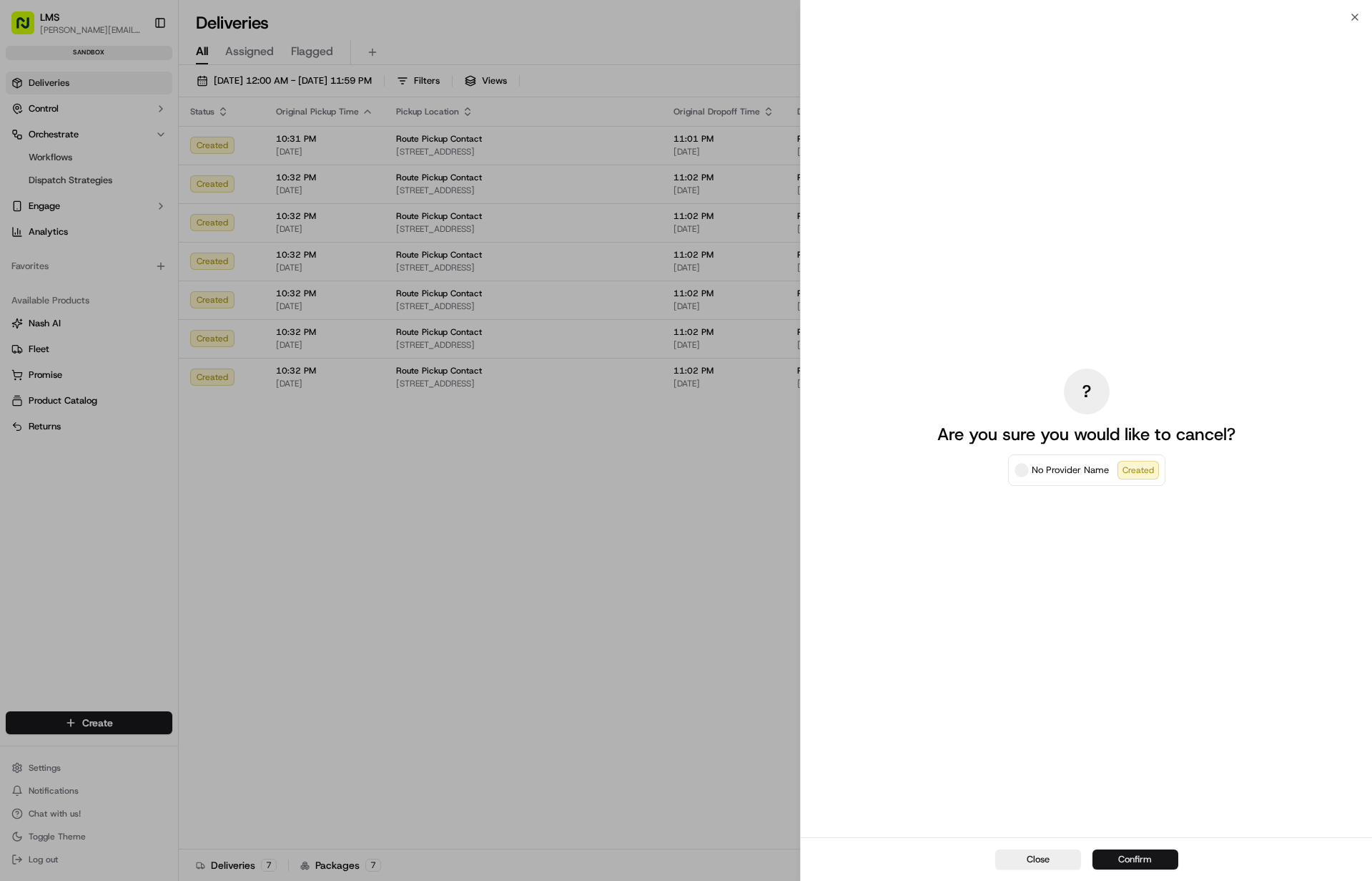
click at [1146, 853] on button "Confirm" at bounding box center [1134, 859] width 86 height 20
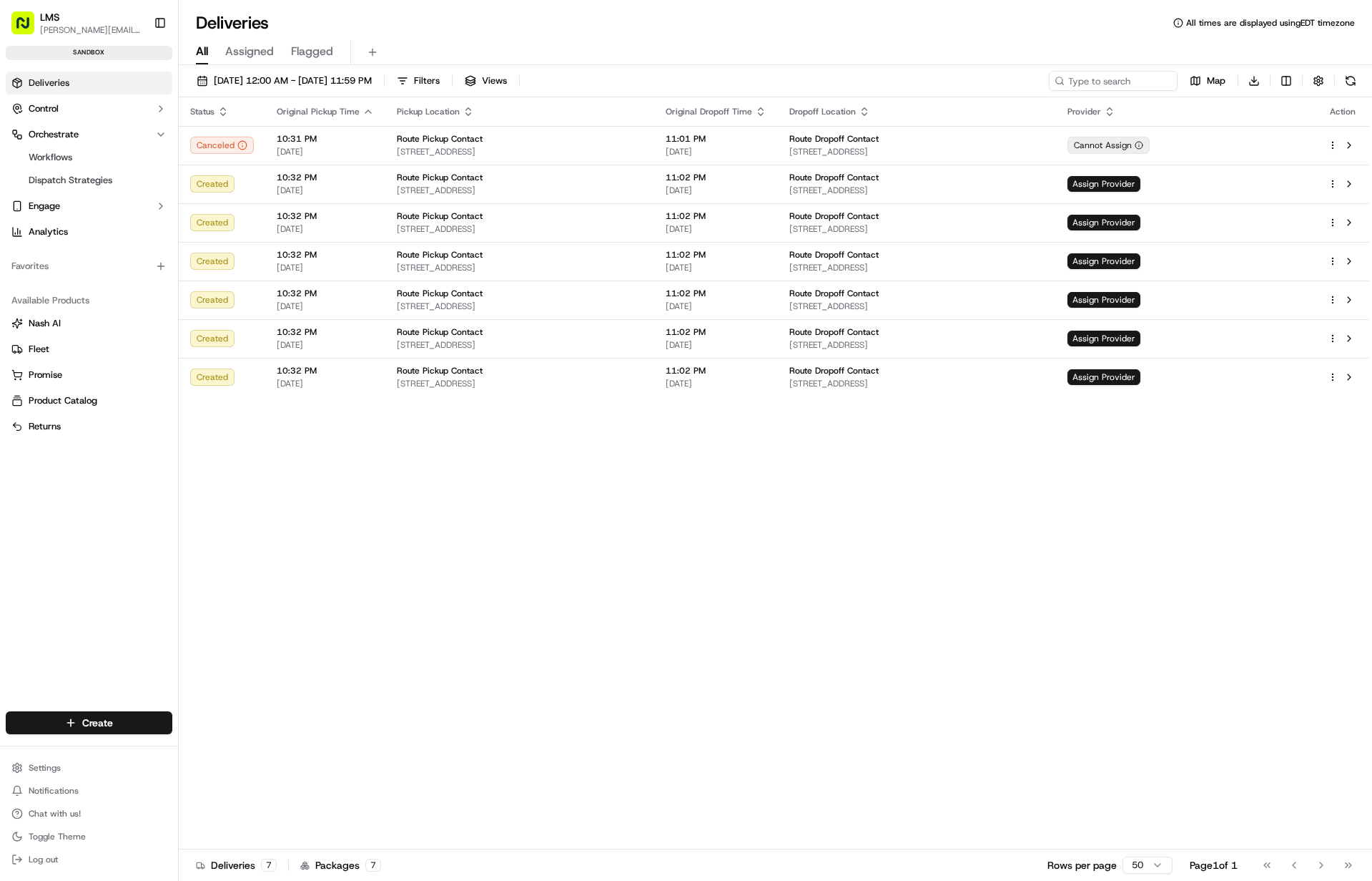
click at [228, 112] on icon "button" at bounding box center [223, 112] width 12 height 12
click at [199, 55] on span "All" at bounding box center [202, 51] width 13 height 17
click at [201, 52] on span "All" at bounding box center [202, 51] width 13 height 17
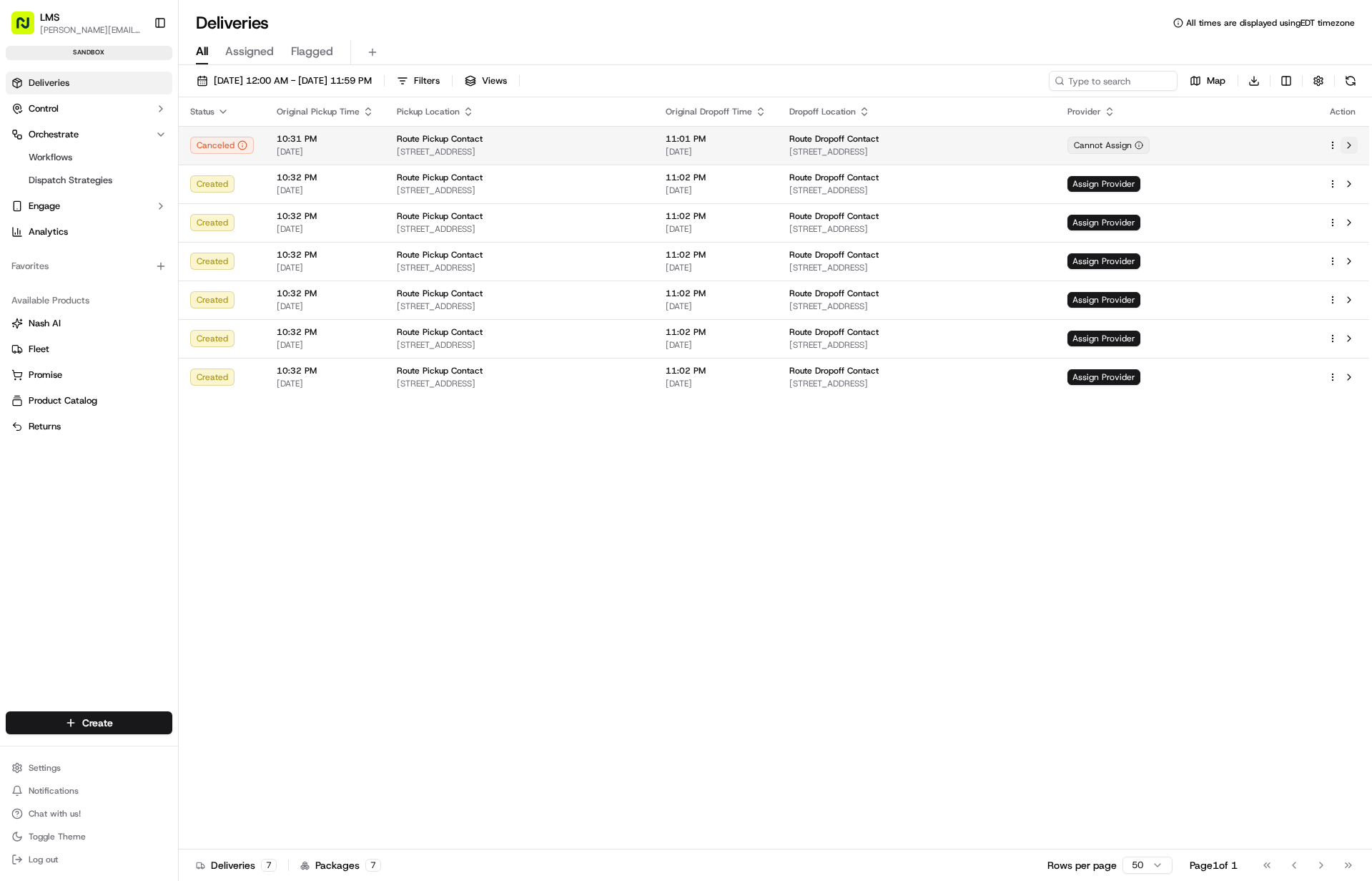
click at [1352, 147] on button at bounding box center [1349, 145] width 17 height 17
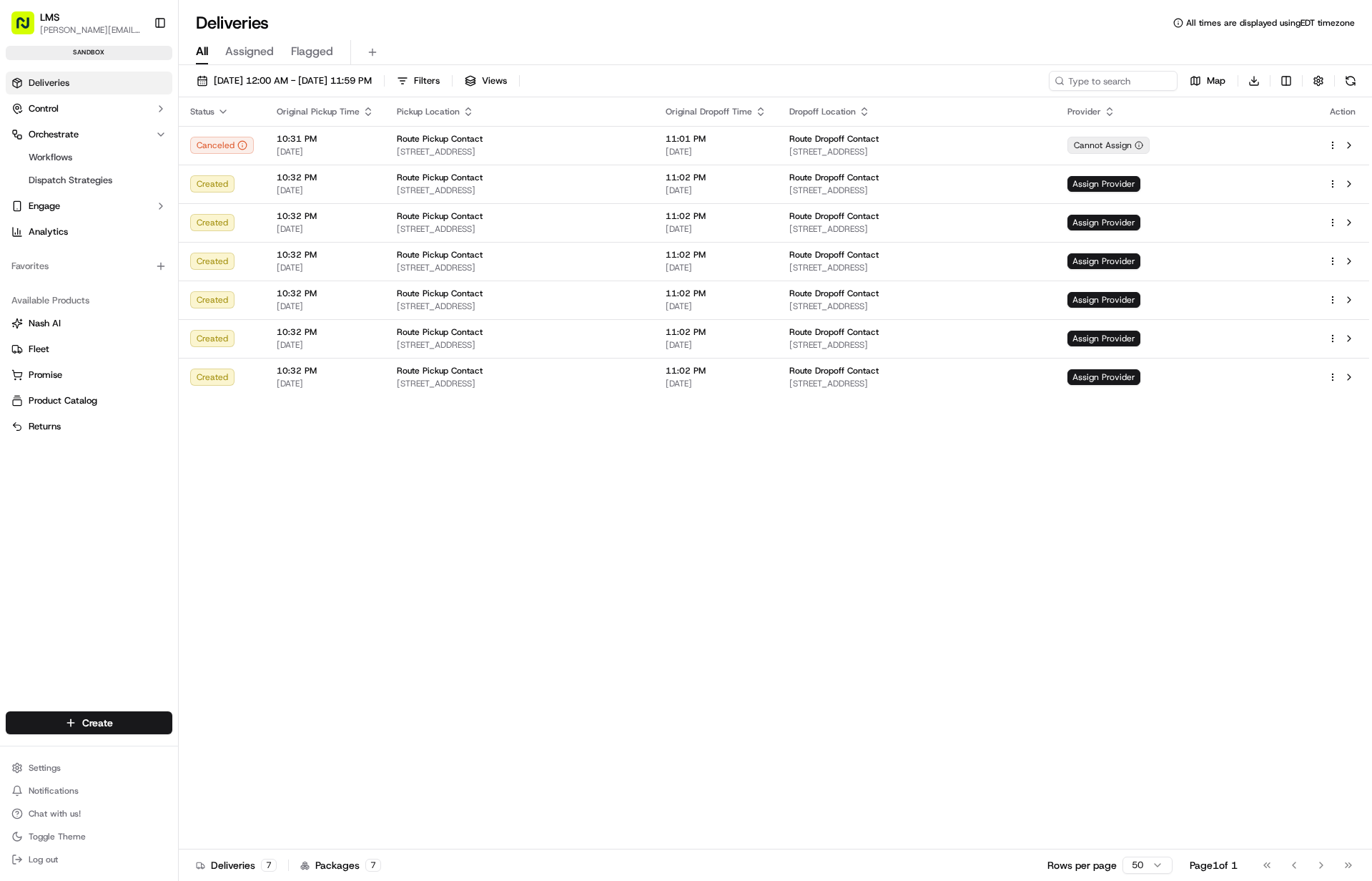
drag, startPoint x: 314, startPoint y: 475, endPoint x: 108, endPoint y: 219, distance: 328.6
click at [314, 475] on div "Status Original Pickup Time Pickup Location Original Dropoff Time Dropoff Locat…" at bounding box center [773, 473] width 1190 height 752
click at [26, 210] on button "Engage" at bounding box center [89, 206] width 167 height 23
click at [102, 220] on link "Tracking Customization" at bounding box center [89, 229] width 132 height 20
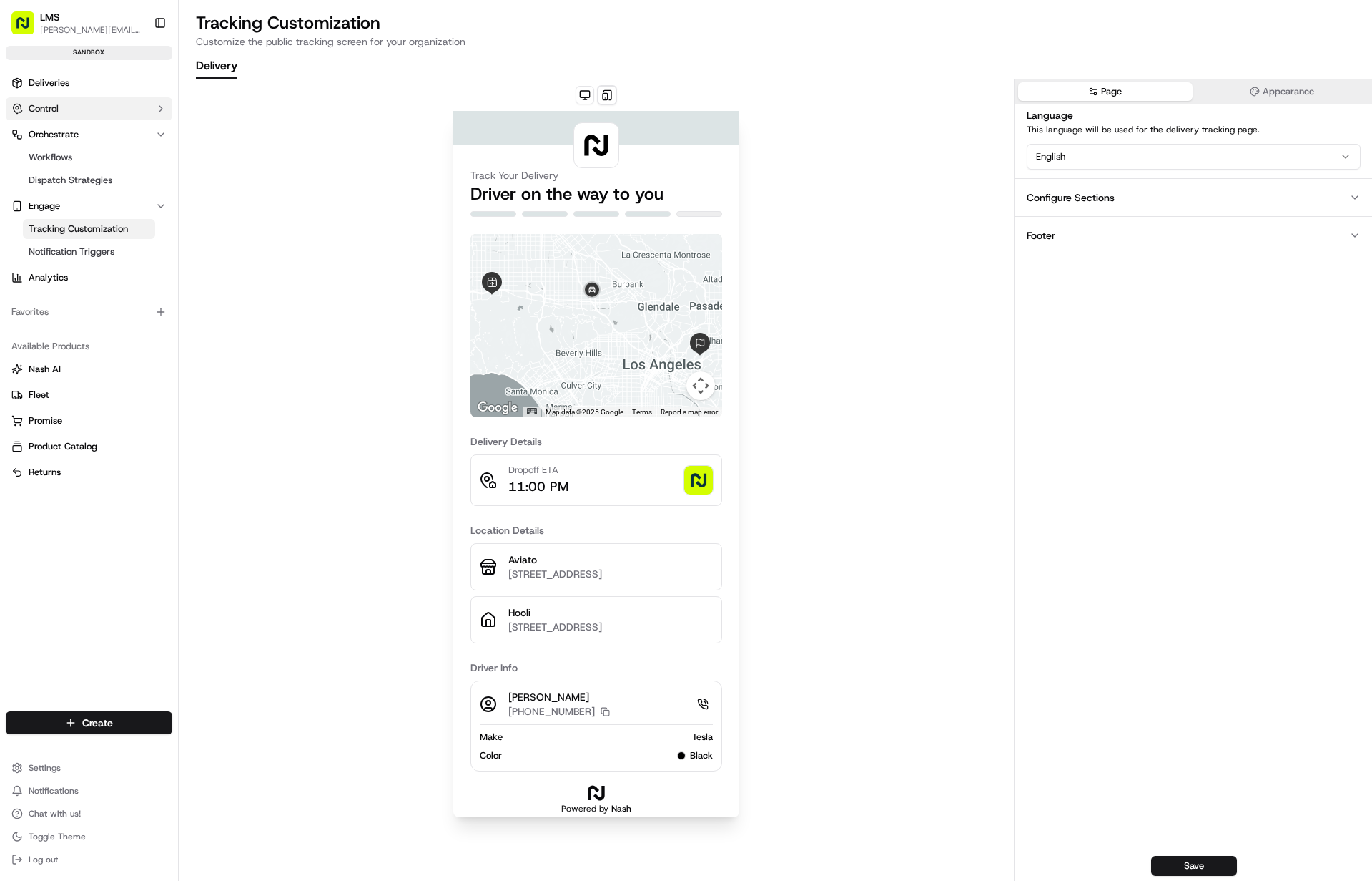
click at [77, 98] on button "Control" at bounding box center [89, 109] width 167 height 23
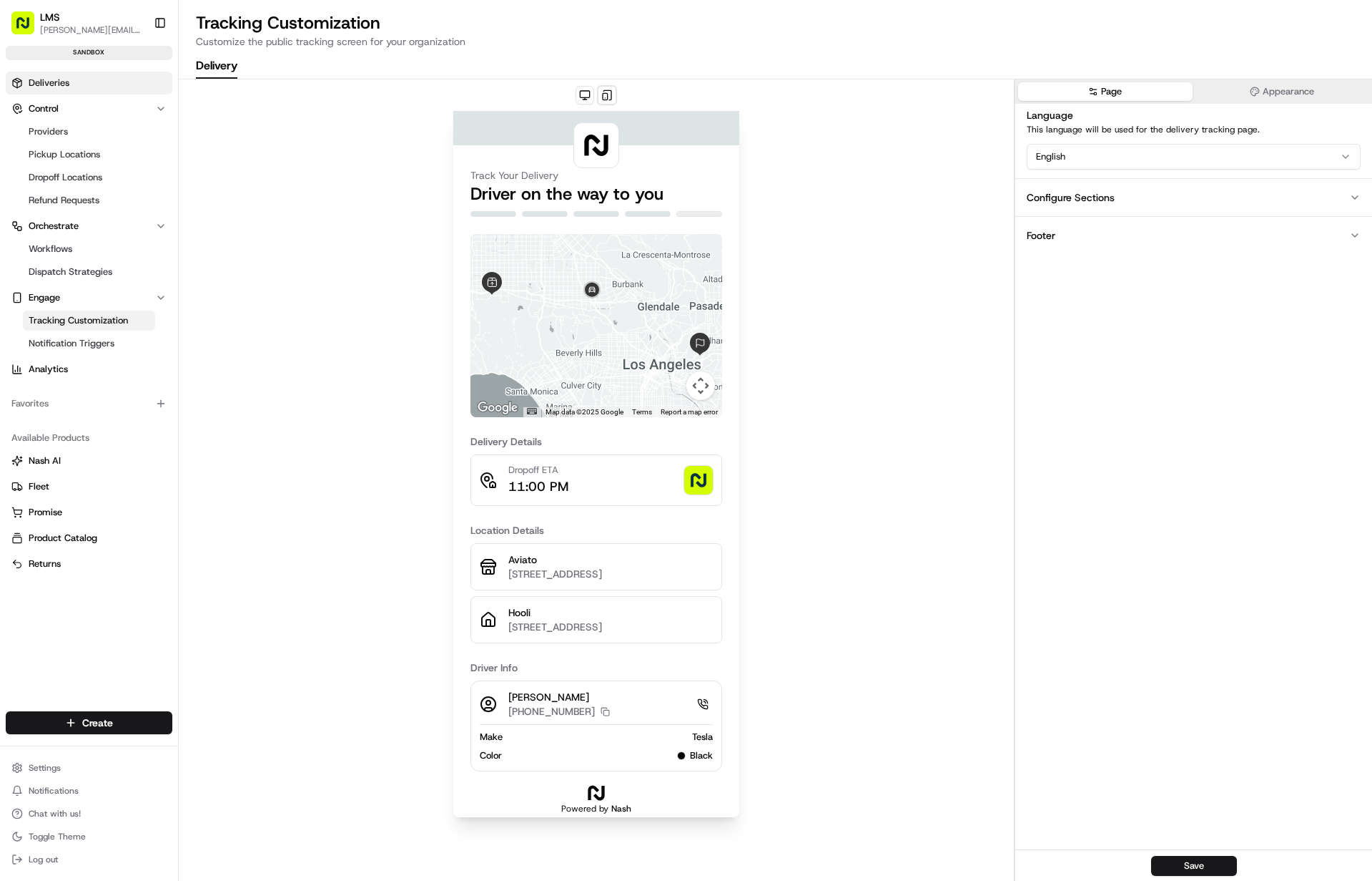
click at [56, 73] on link "Deliveries" at bounding box center [89, 83] width 167 height 23
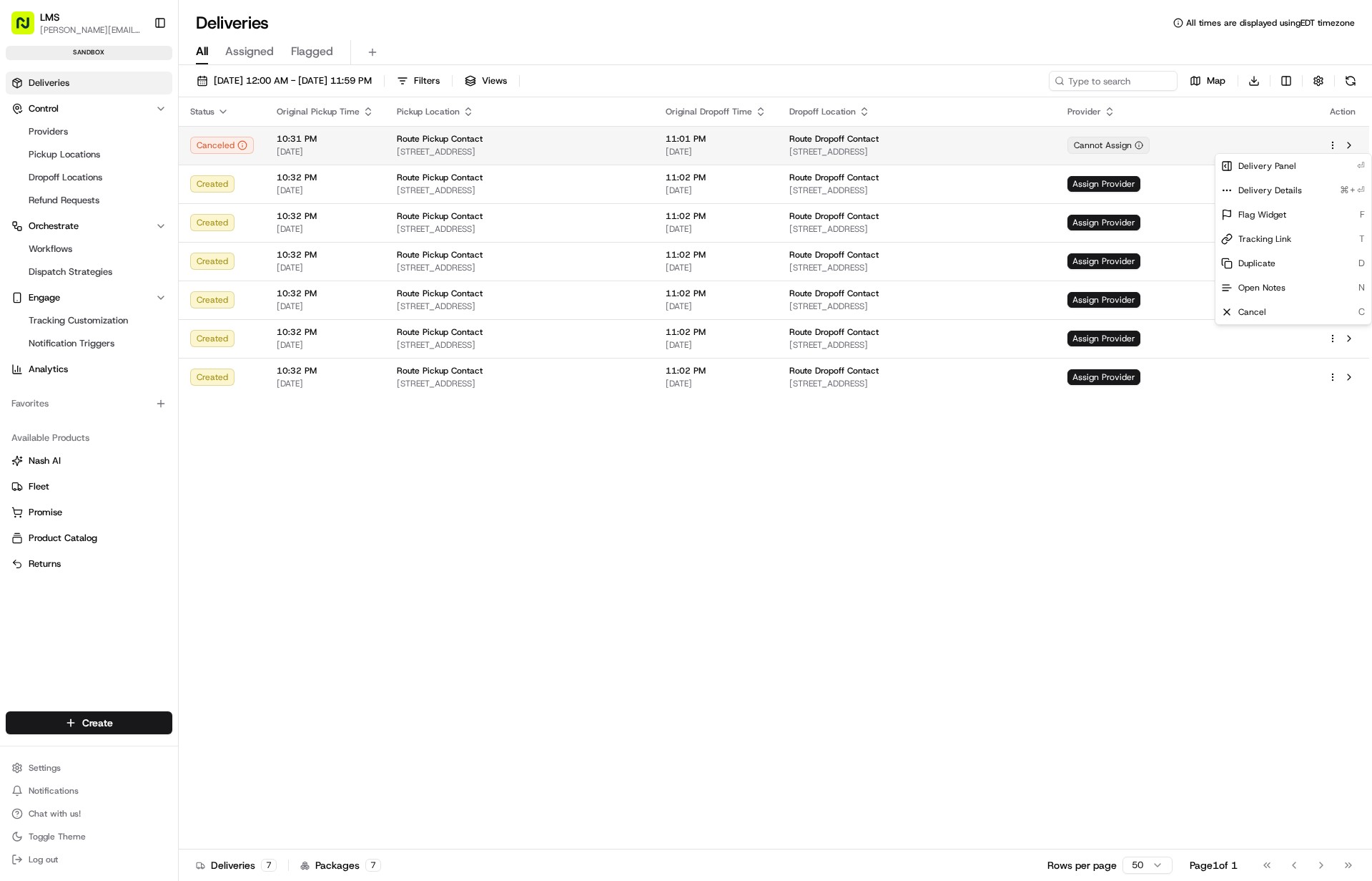
click at [1327, 143] on html "LMS doug@lastmile.us Toggle Sidebar sandbox Deliveries Control Providers Pickup…" at bounding box center [686, 440] width 1372 height 881
click at [1294, 508] on html "LMS doug@lastmile.us Toggle Sidebar sandbox Deliveries Control Providers Pickup…" at bounding box center [686, 440] width 1372 height 881
